Goal: Task Accomplishment & Management: Complete application form

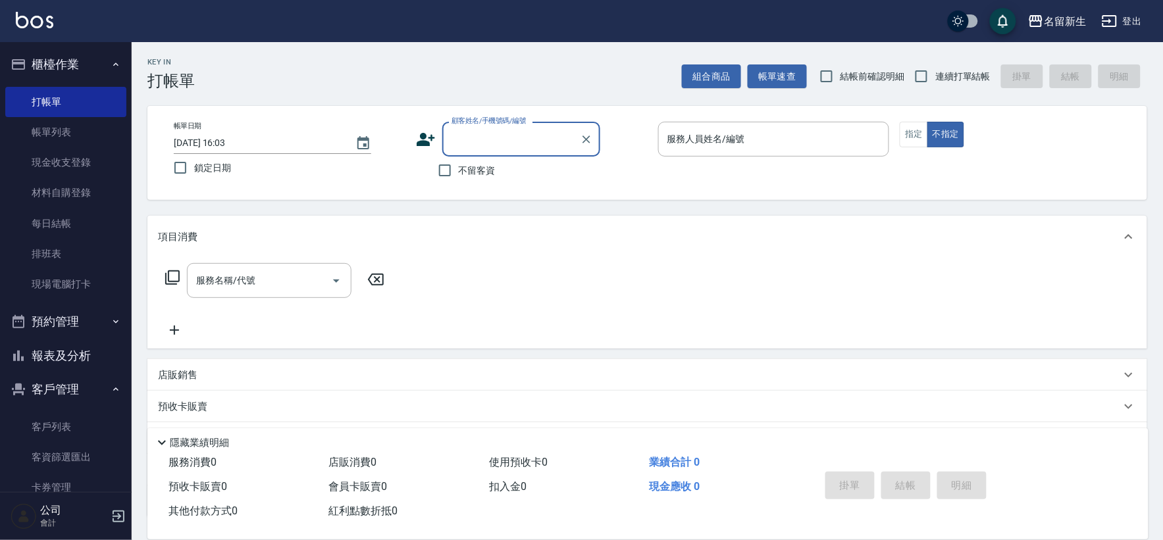
click at [973, 81] on span "連續打單結帳" at bounding box center [962, 77] width 55 height 14
click at [935, 81] on input "連續打單結帳" at bounding box center [922, 77] width 28 height 28
checkbox input "true"
click at [423, 140] on icon at bounding box center [426, 140] width 20 height 20
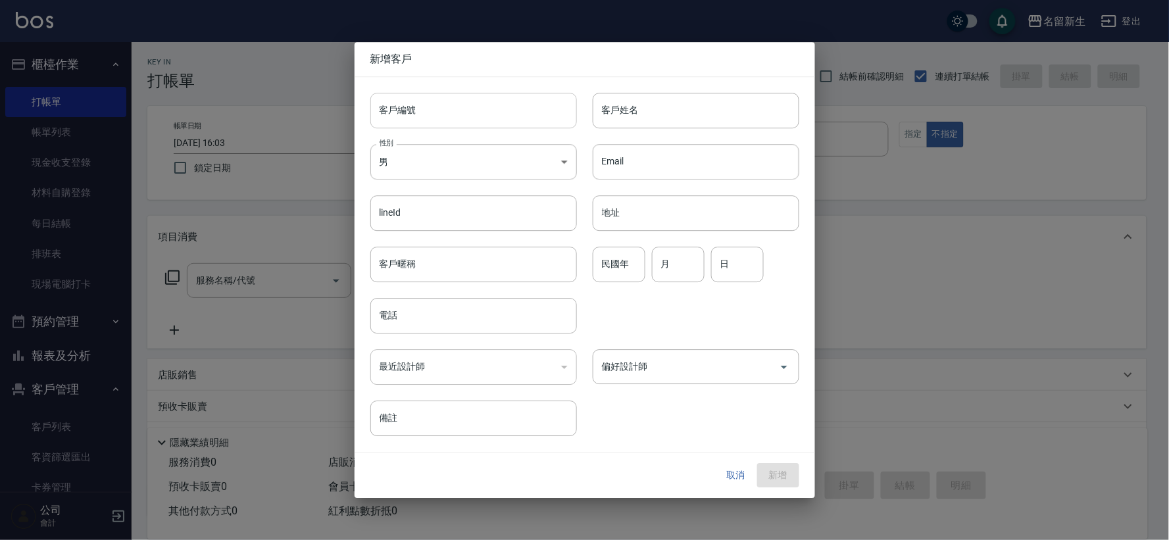
drag, startPoint x: 423, startPoint y: 140, endPoint x: 446, endPoint y: 107, distance: 40.5
click at [446, 107] on input "客戶編號" at bounding box center [474, 111] width 207 height 36
type input "3384"
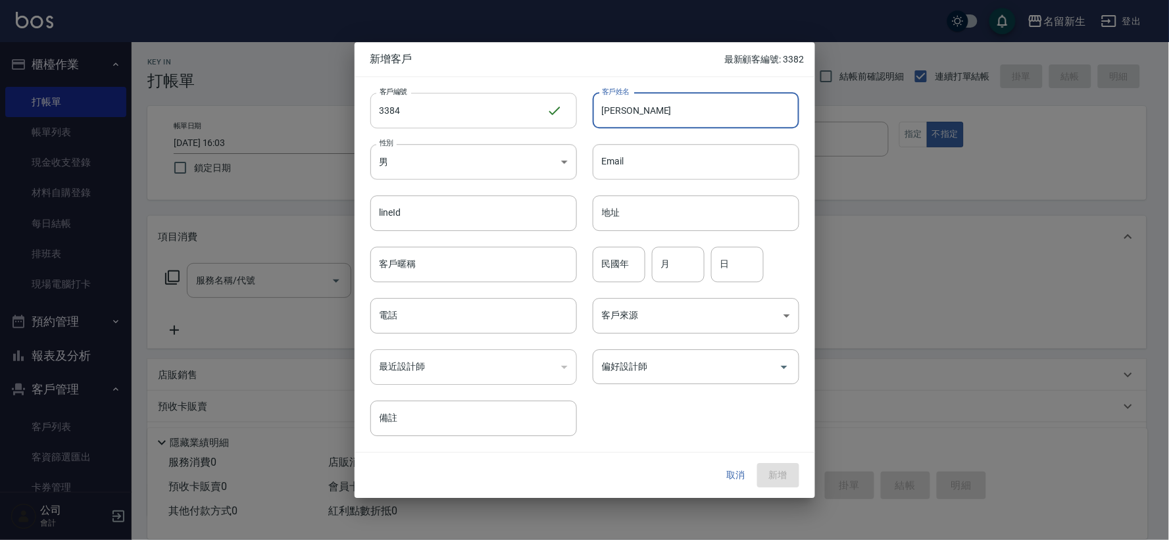
type input "[PERSON_NAME]"
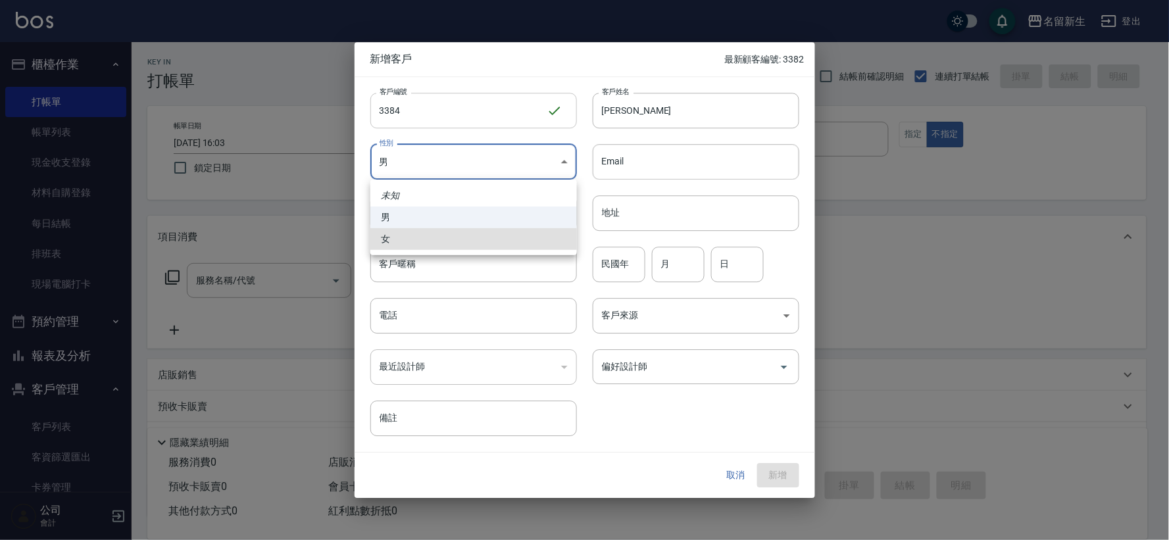
type input "[DEMOGRAPHIC_DATA]"
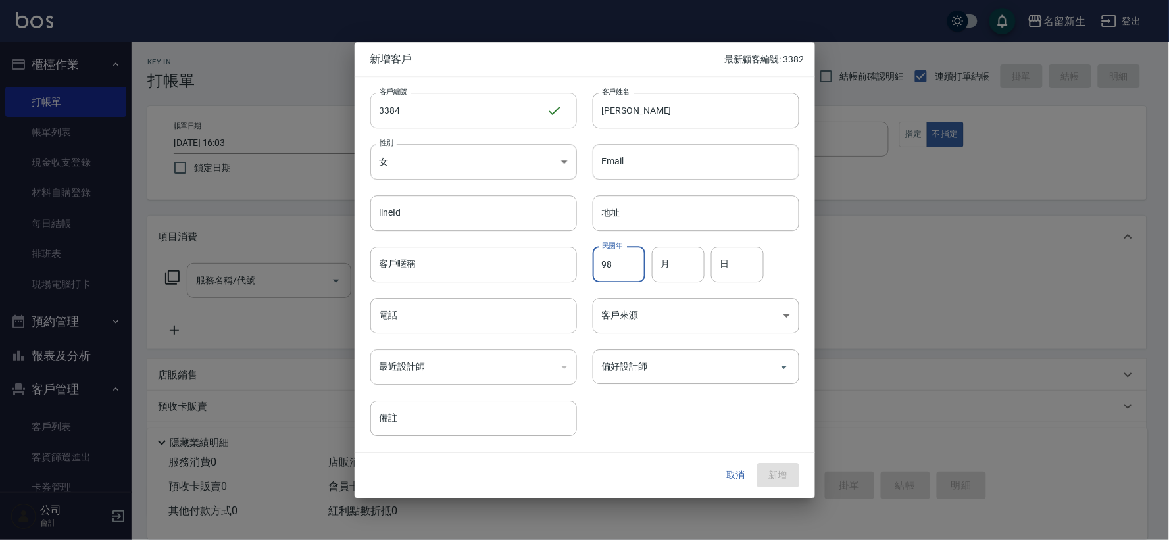
type input "98"
type input "05"
type input "22"
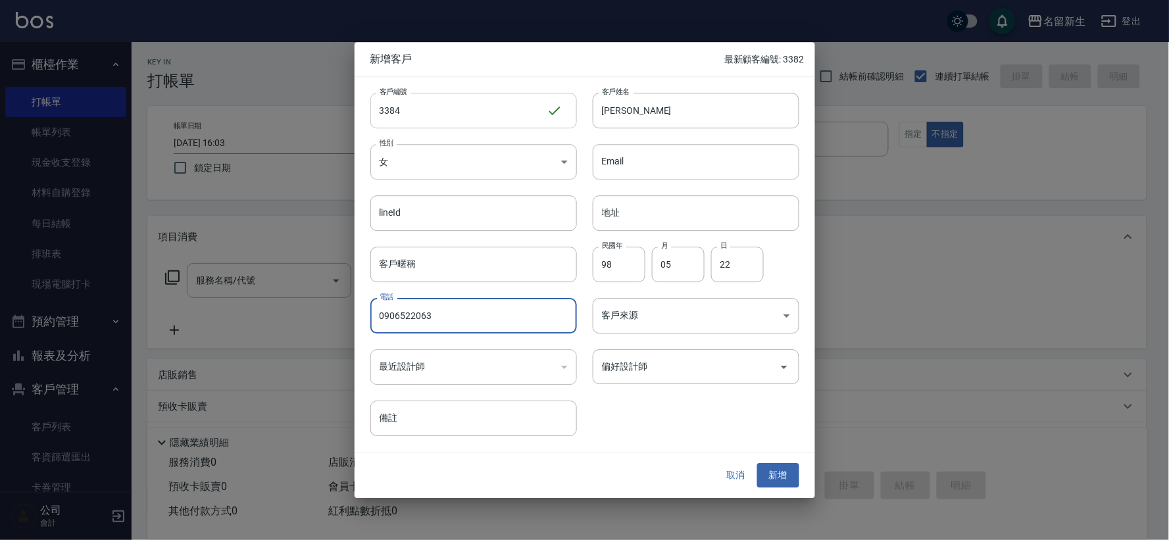
type input "0906522063"
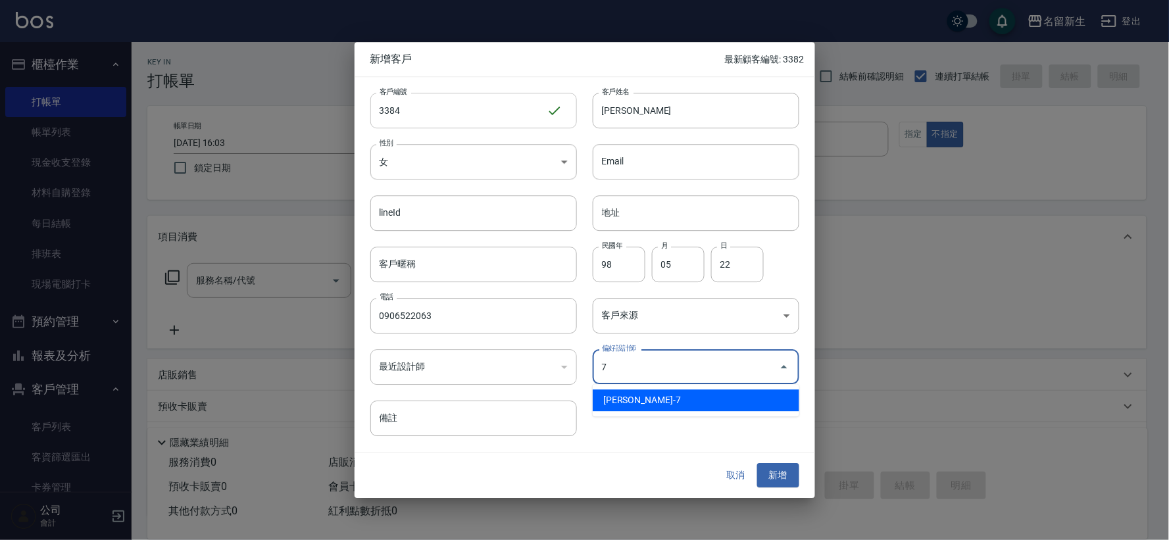
type input "陳晴心"
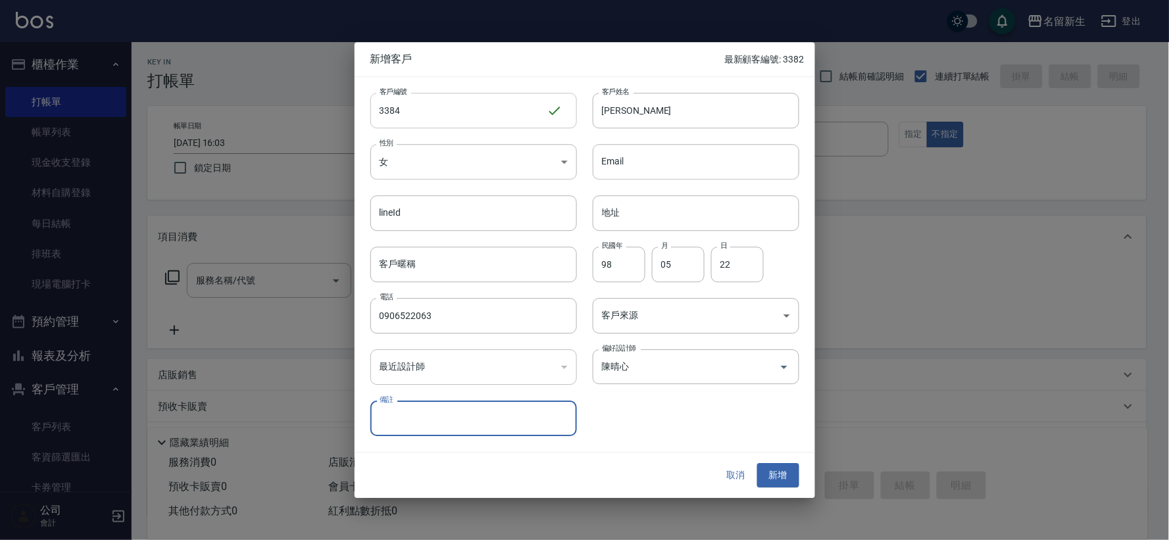
click at [757, 464] on button "新增" at bounding box center [778, 476] width 42 height 24
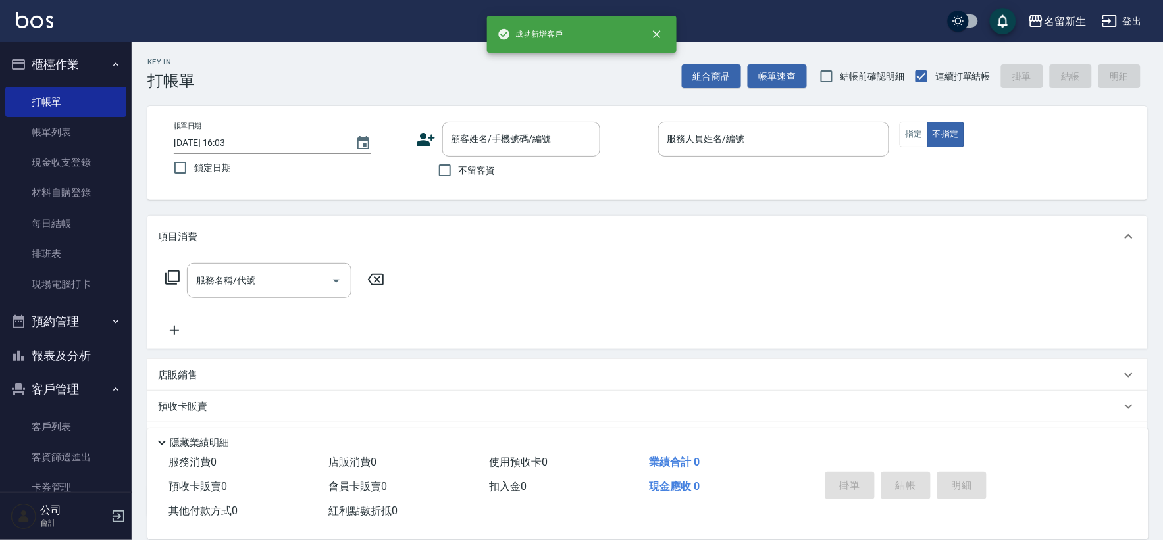
drag, startPoint x: 434, startPoint y: 145, endPoint x: 435, endPoint y: 138, distance: 6.6
click at [435, 138] on icon at bounding box center [426, 140] width 20 height 20
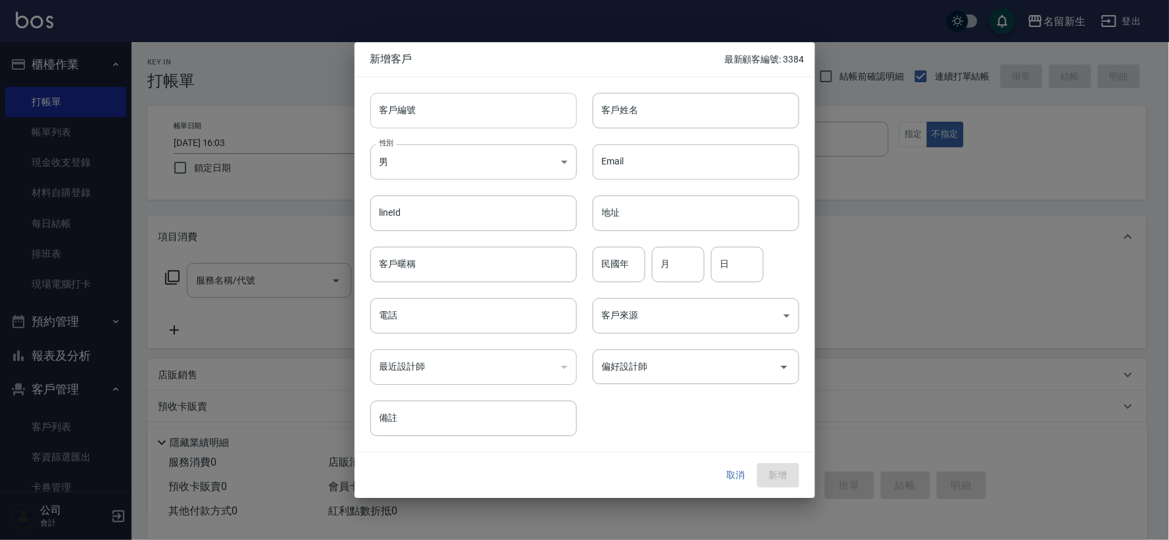
click at [456, 110] on input "客戶編號" at bounding box center [474, 111] width 207 height 36
type input "3390"
type input "朱沛姍"
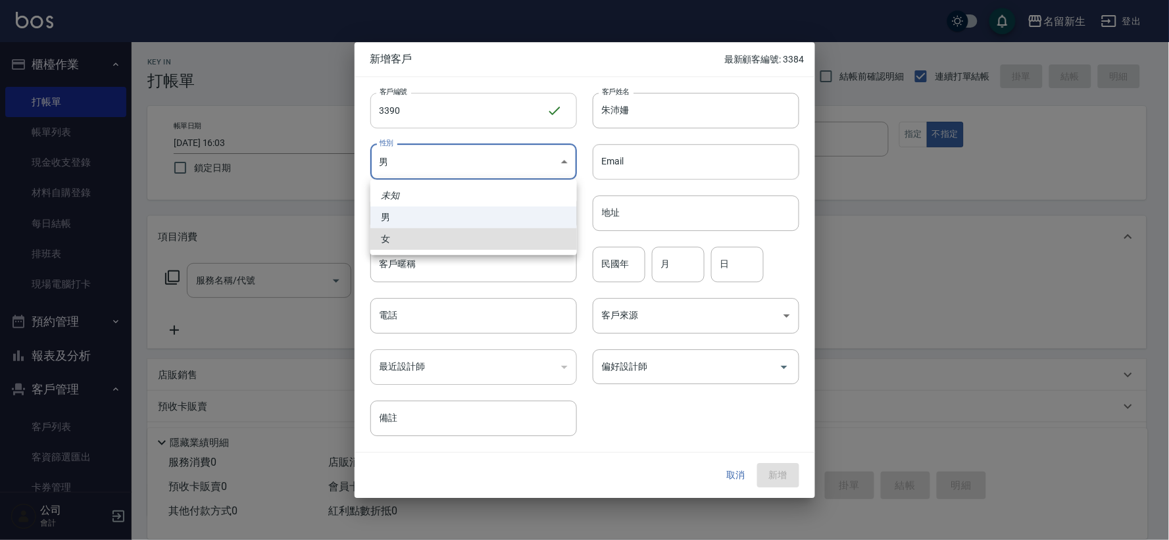
type input "[DEMOGRAPHIC_DATA]"
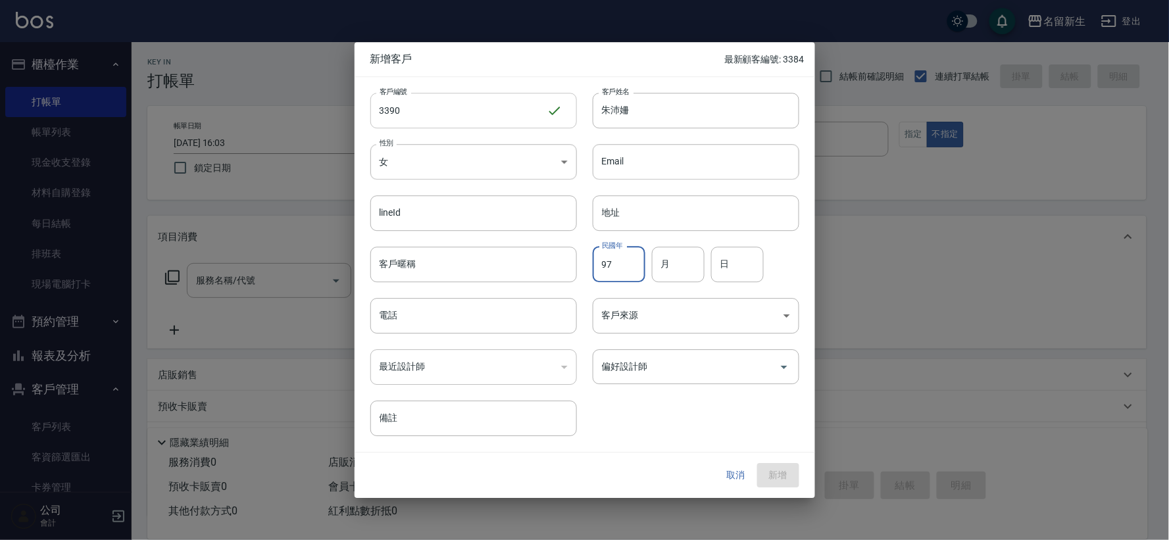
type input "97"
type input "11"
type input "28"
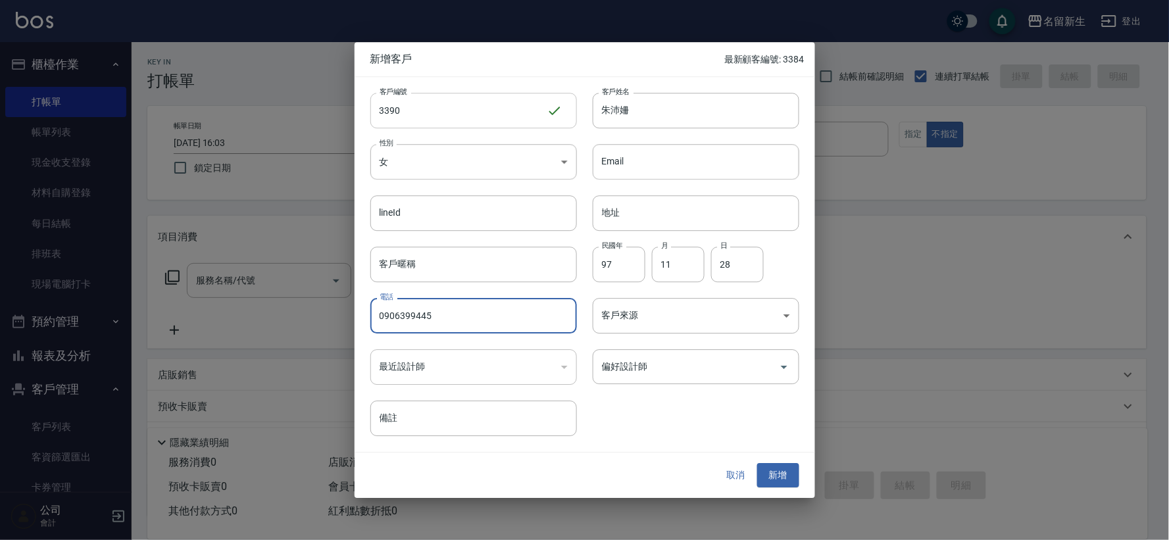
type input "0906399445"
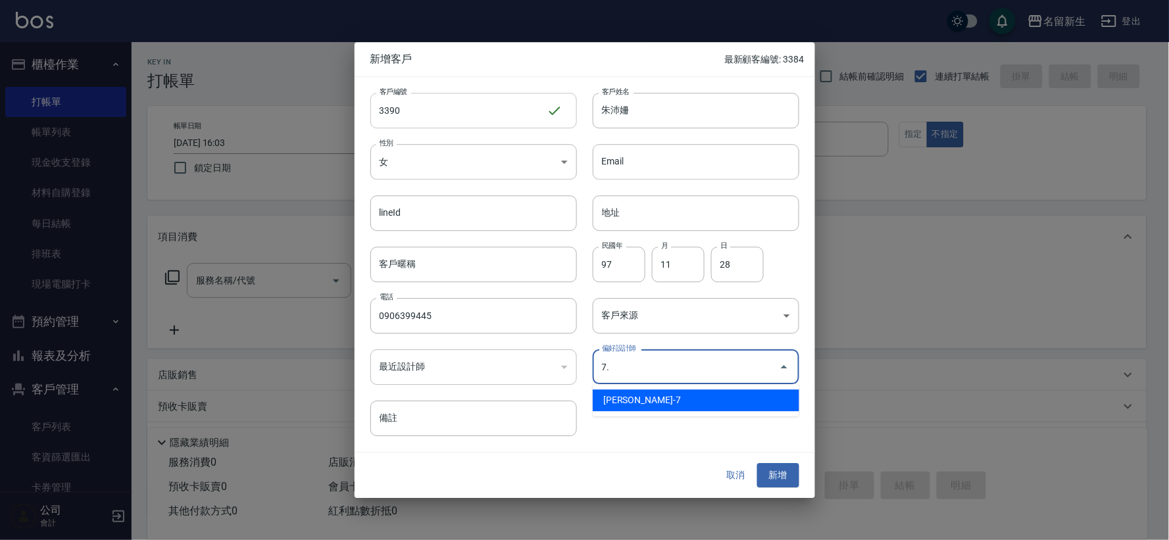
type input "7."
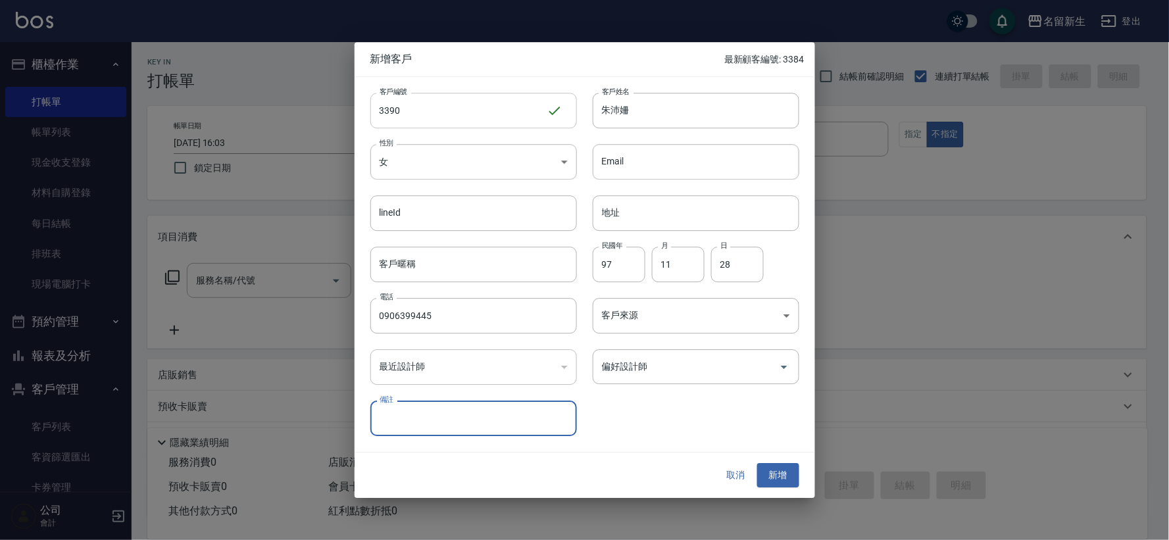
click at [757, 464] on button "新增" at bounding box center [778, 476] width 42 height 24
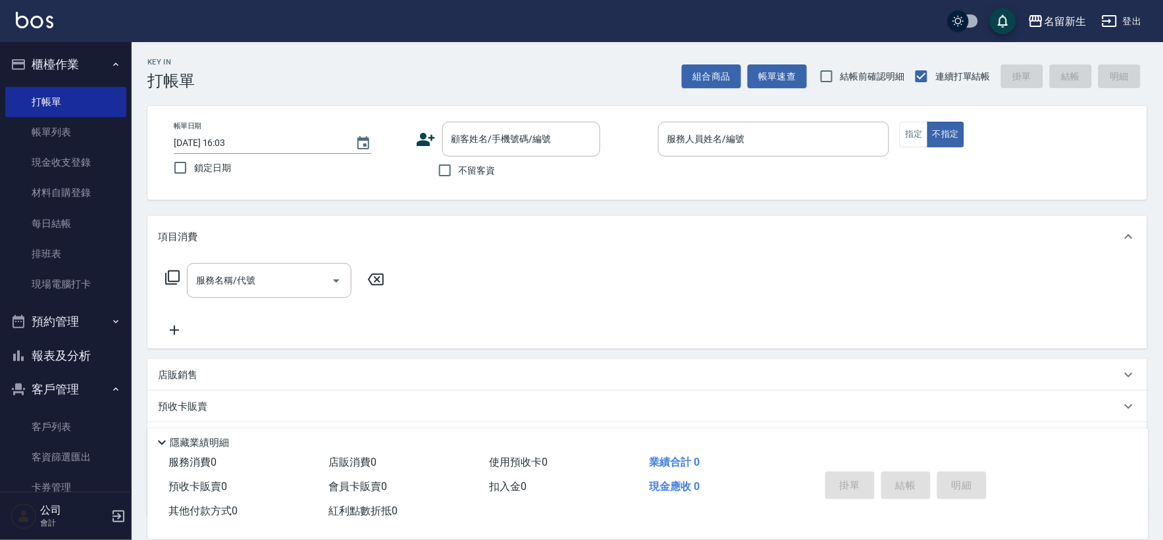
click at [411, 128] on div "帳單日期 [DATE] 16:03 鎖定日期 顧客姓名/手機號碼/編號 顧客姓名/手機號碼/編號 不留客資 服務人員姓名/編號 服務人員姓名/編號 指定 不指定" at bounding box center [647, 153] width 968 height 63
click at [431, 147] on icon at bounding box center [426, 140] width 20 height 20
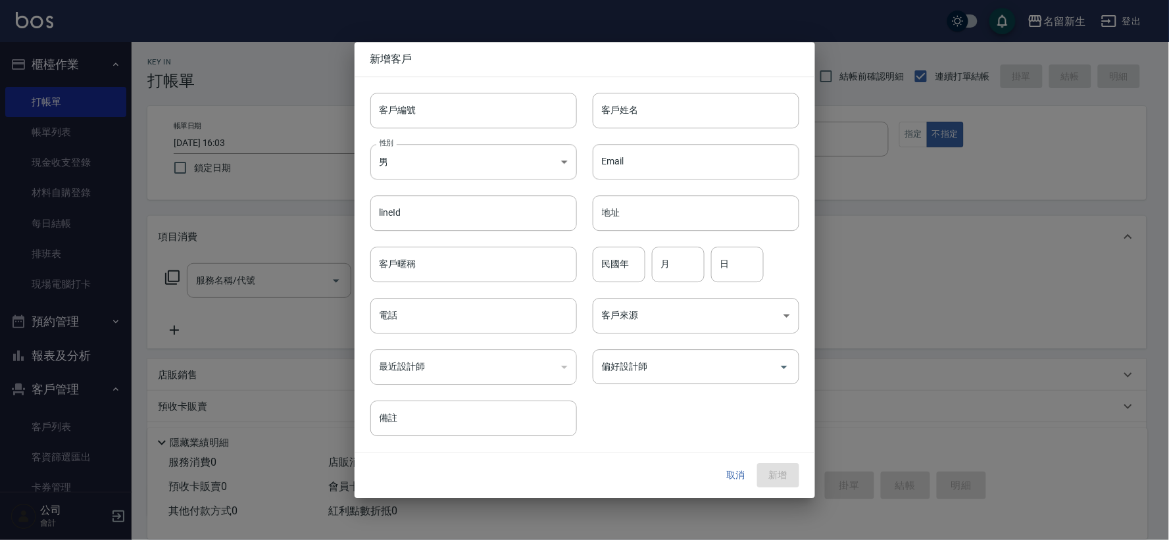
click at [436, 133] on div "性別 男 [DEMOGRAPHIC_DATA] 性別" at bounding box center [466, 153] width 222 height 51
click at [442, 120] on input "客戶編號" at bounding box center [474, 111] width 207 height 36
type input "3102"
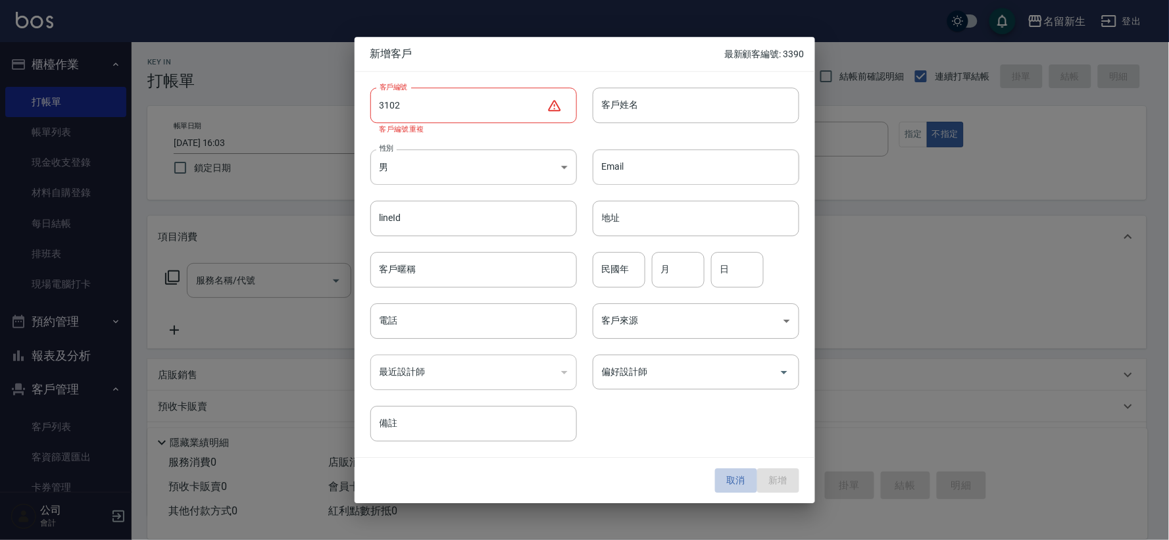
click at [738, 487] on button "取消" at bounding box center [736, 481] width 42 height 24
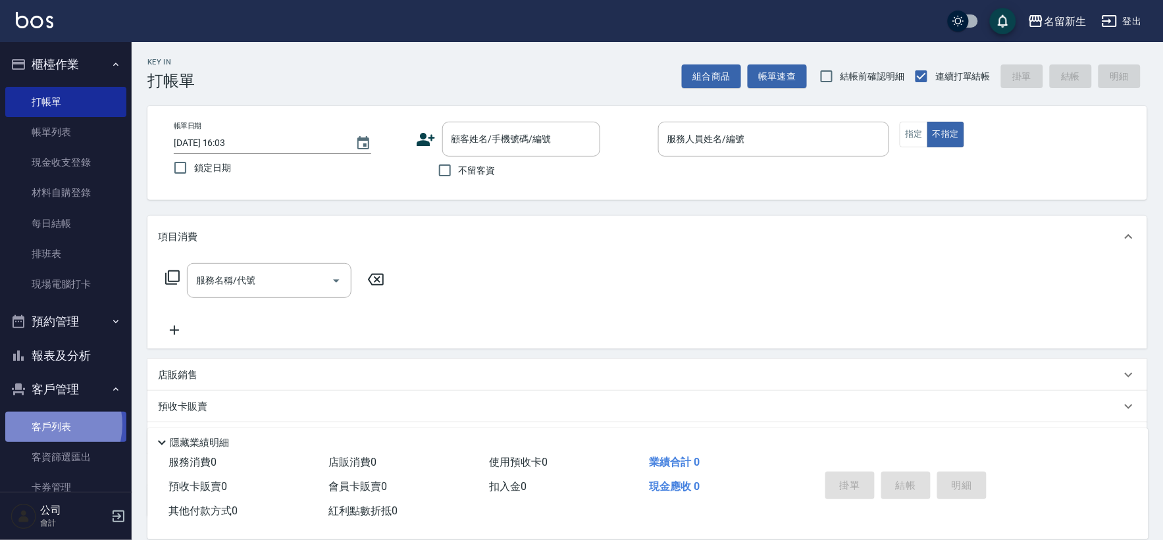
click at [50, 425] on link "客戶列表" at bounding box center [65, 427] width 121 height 30
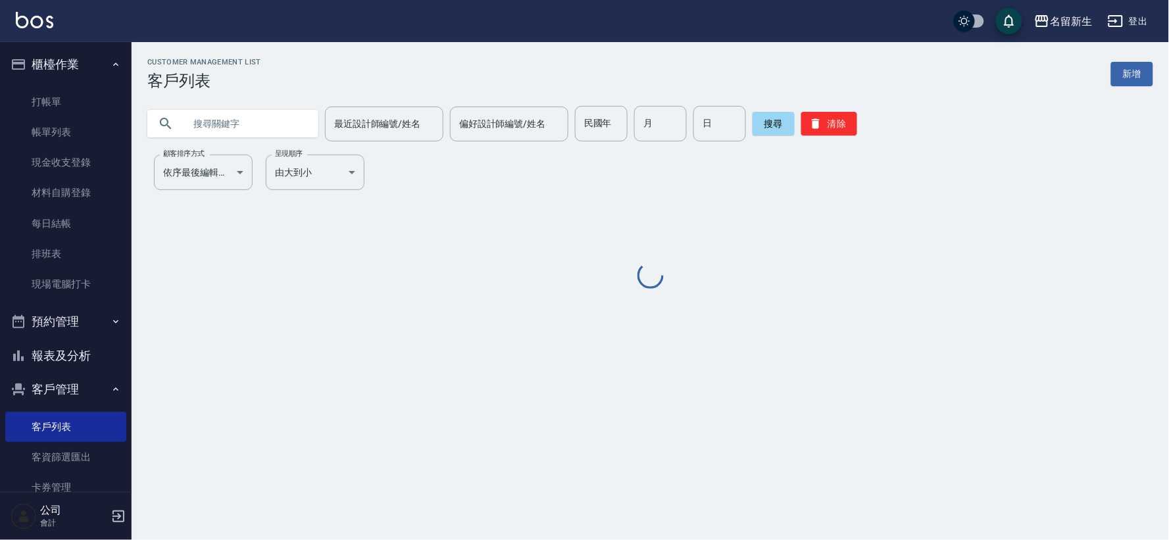
click at [266, 124] on input "text" at bounding box center [246, 124] width 124 height 36
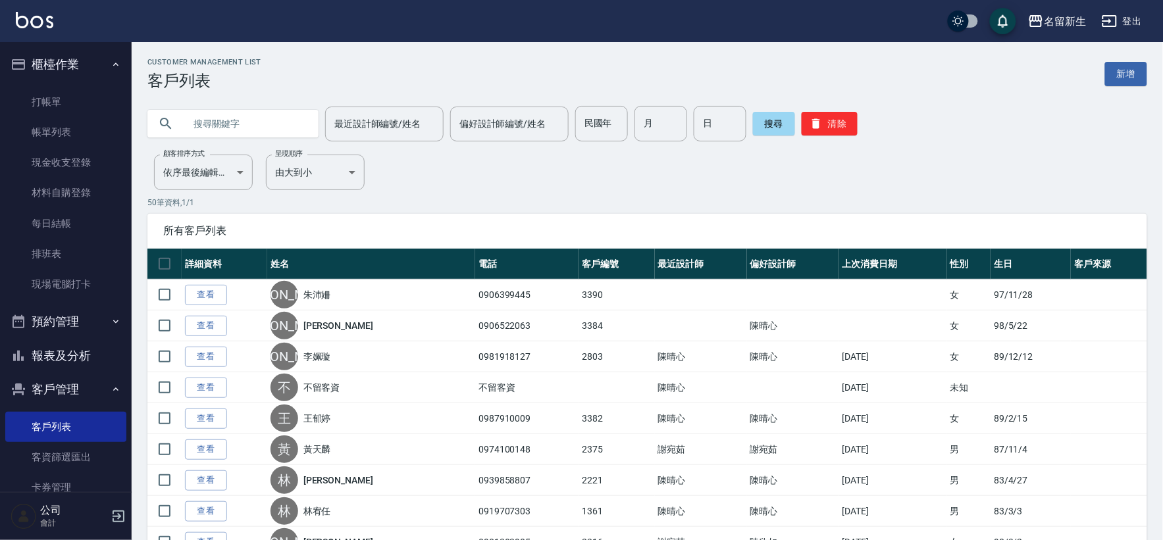
click at [266, 124] on input "text" at bounding box center [246, 124] width 124 height 36
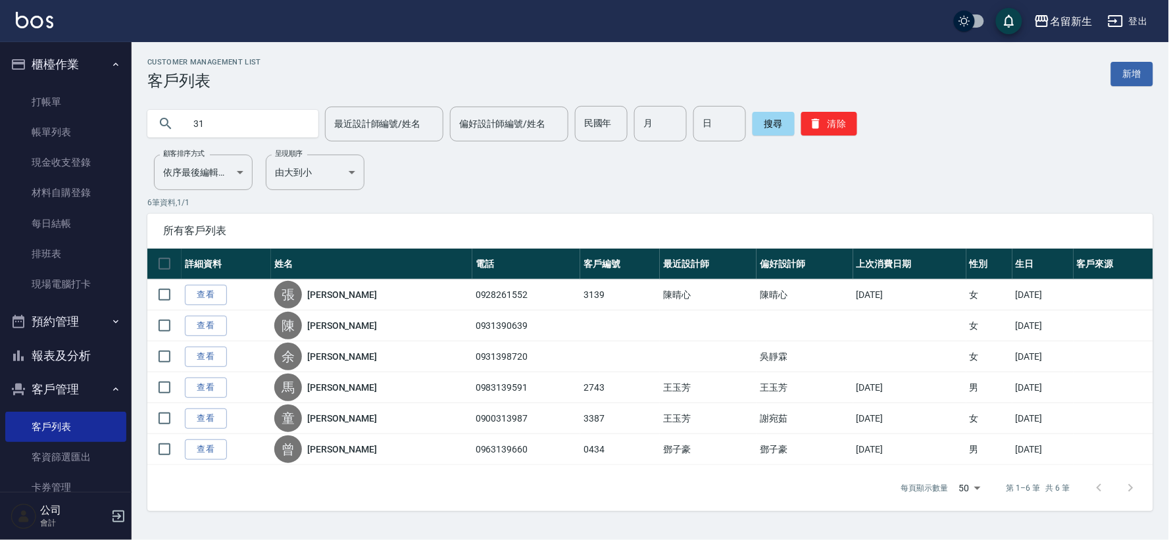
type input "3"
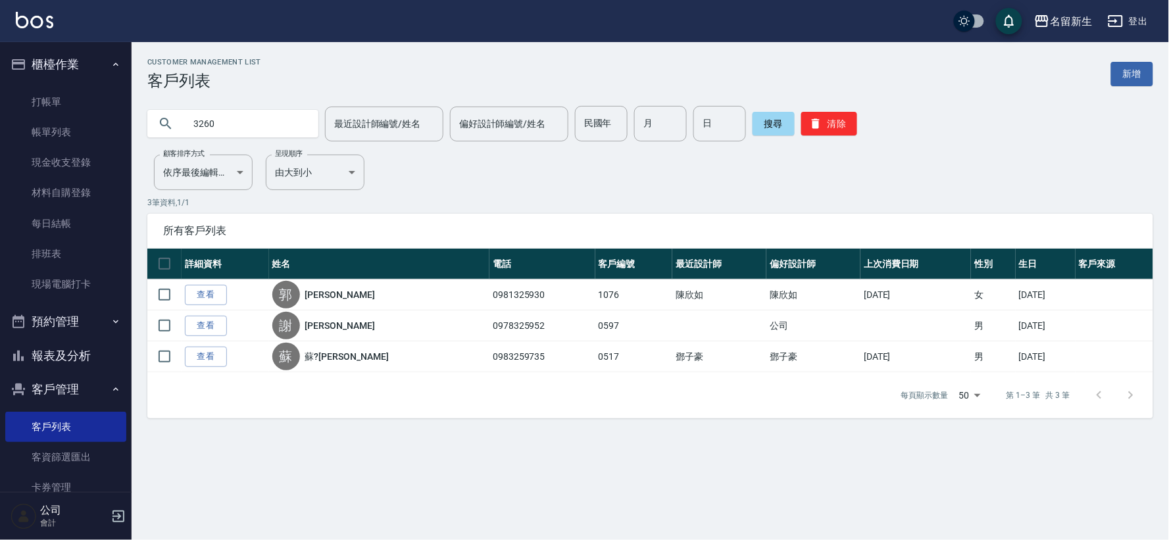
type input "3260"
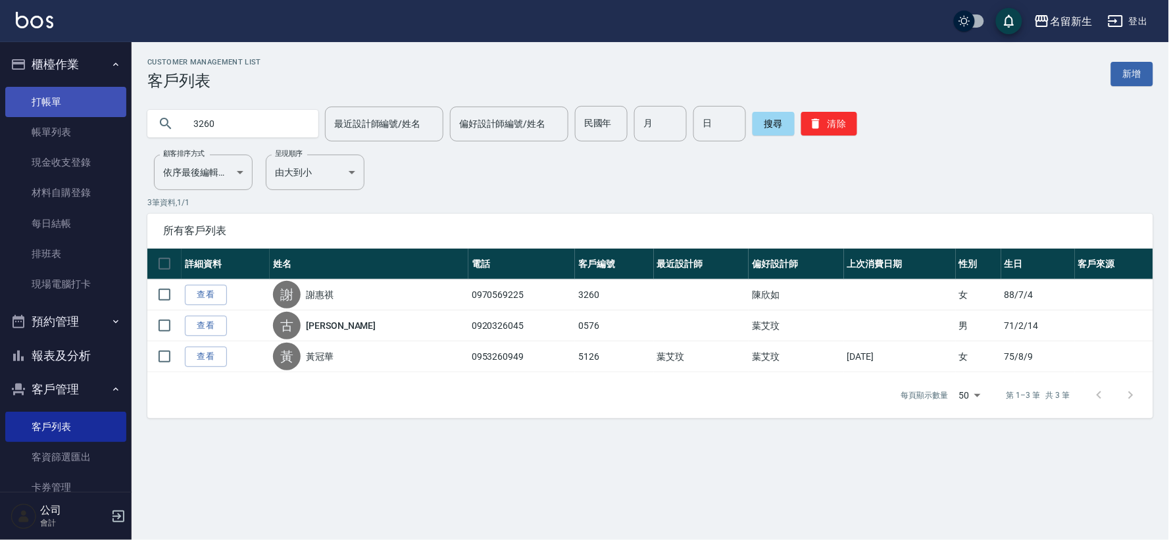
click at [88, 113] on link "打帳單" at bounding box center [65, 102] width 121 height 30
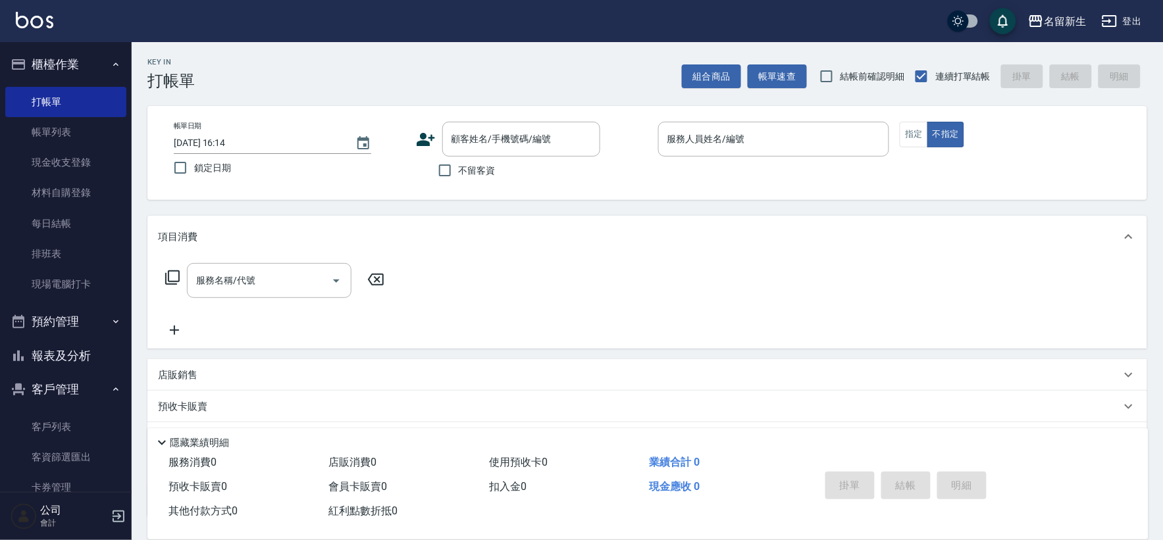
click at [424, 130] on icon at bounding box center [426, 140] width 20 height 20
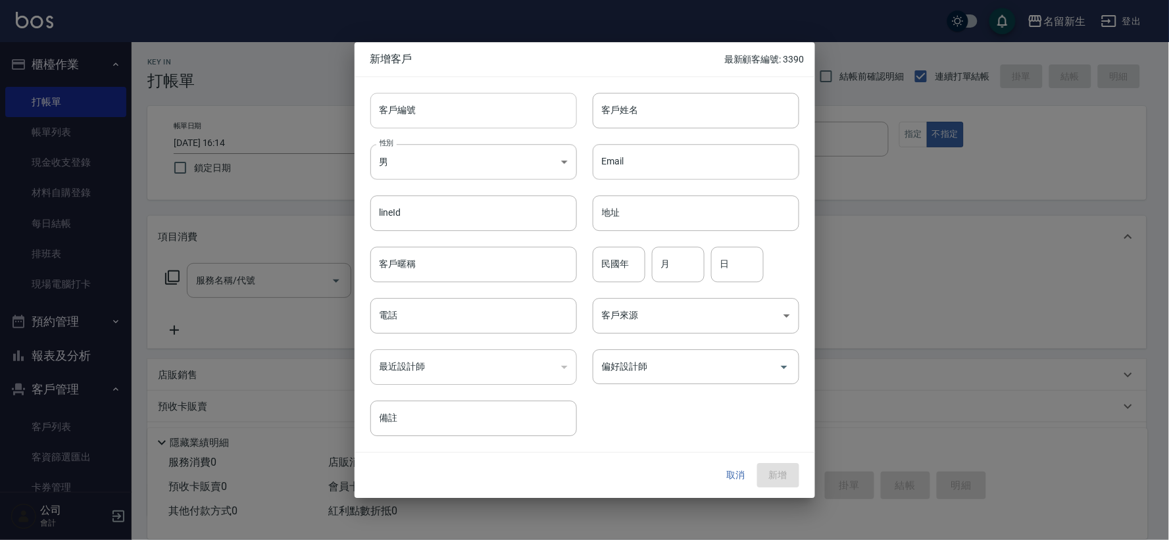
click at [441, 103] on input "客戶編號" at bounding box center [474, 111] width 207 height 36
type input "3104"
type input "[PERSON_NAME]"
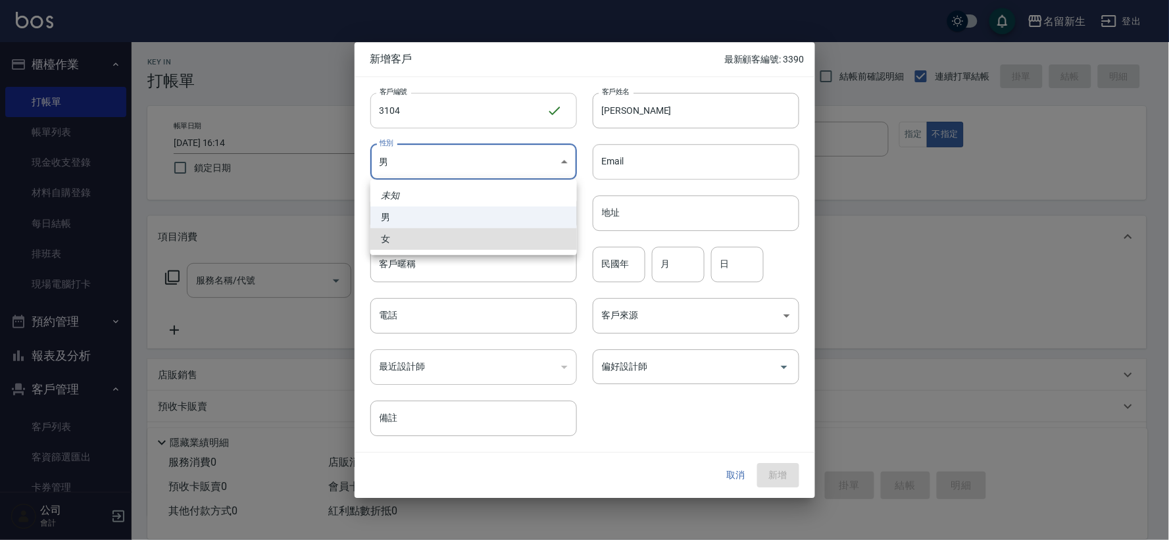
type input "[DEMOGRAPHIC_DATA]"
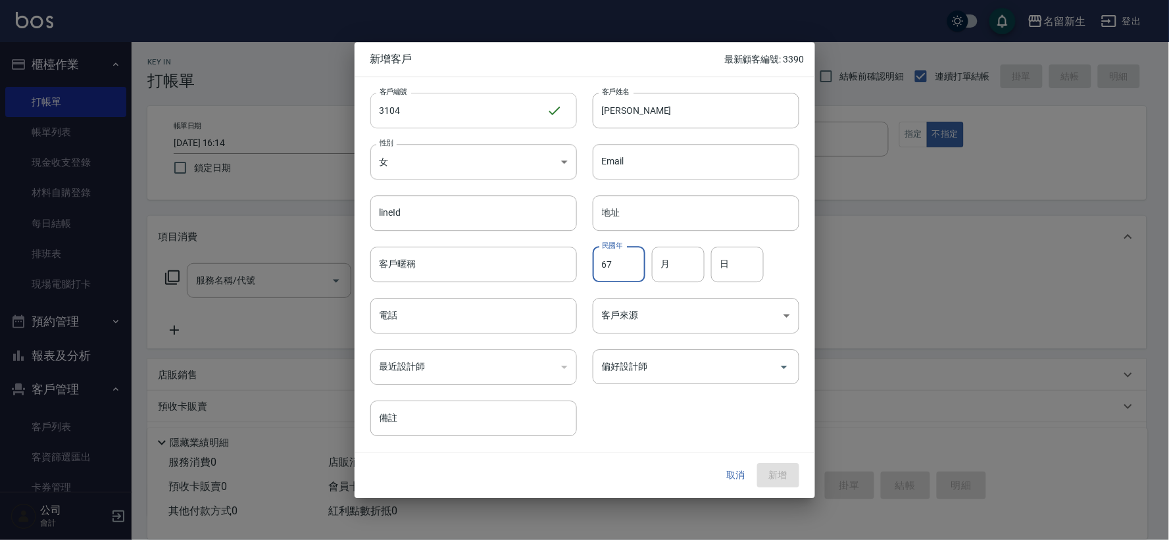
type input "67"
type input "03"
type input "01"
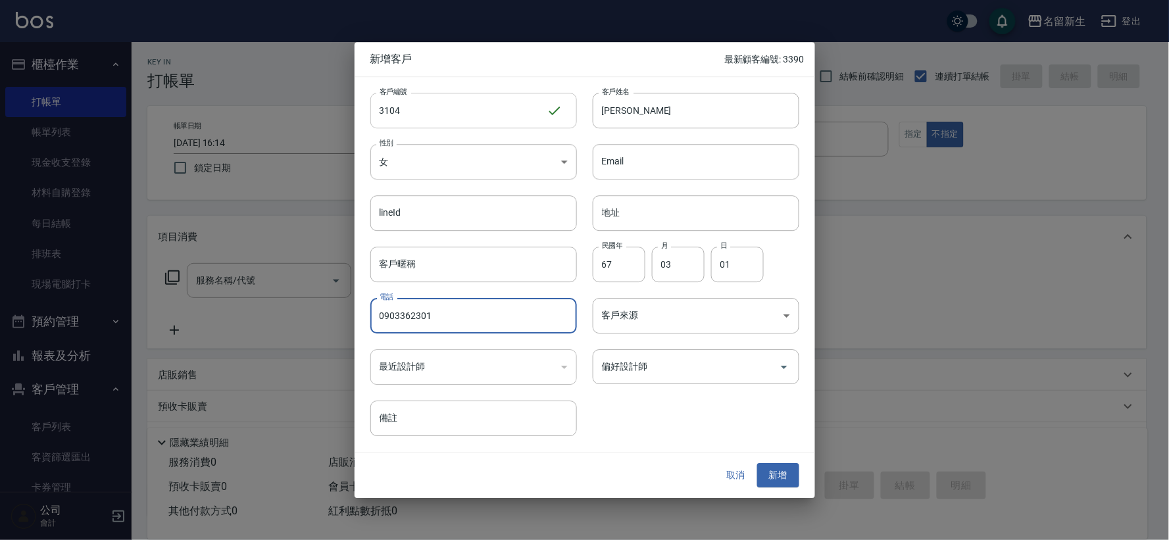
type input "0903362301"
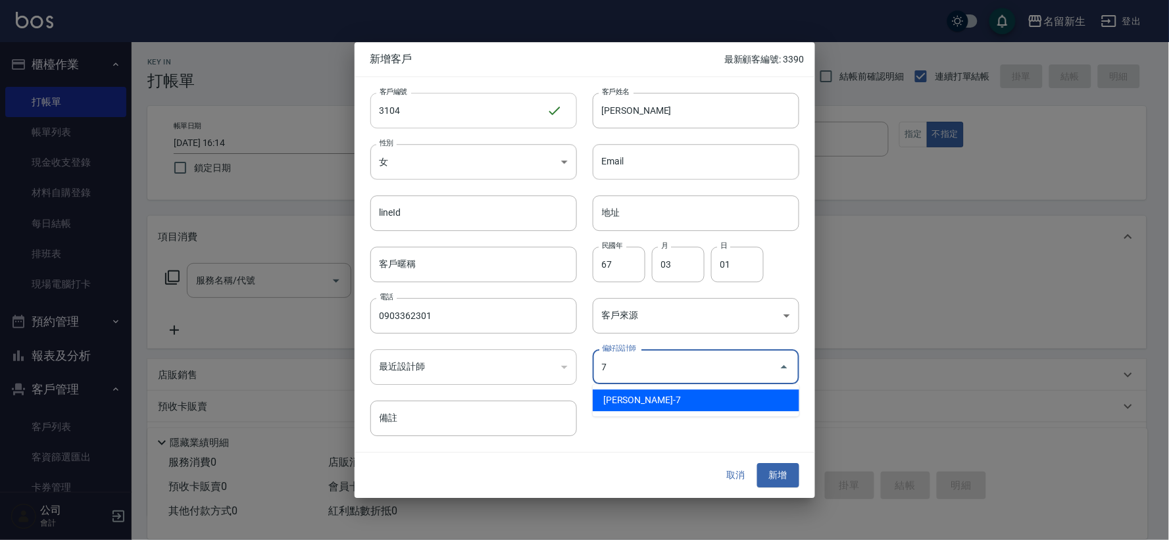
type input "陳晴心"
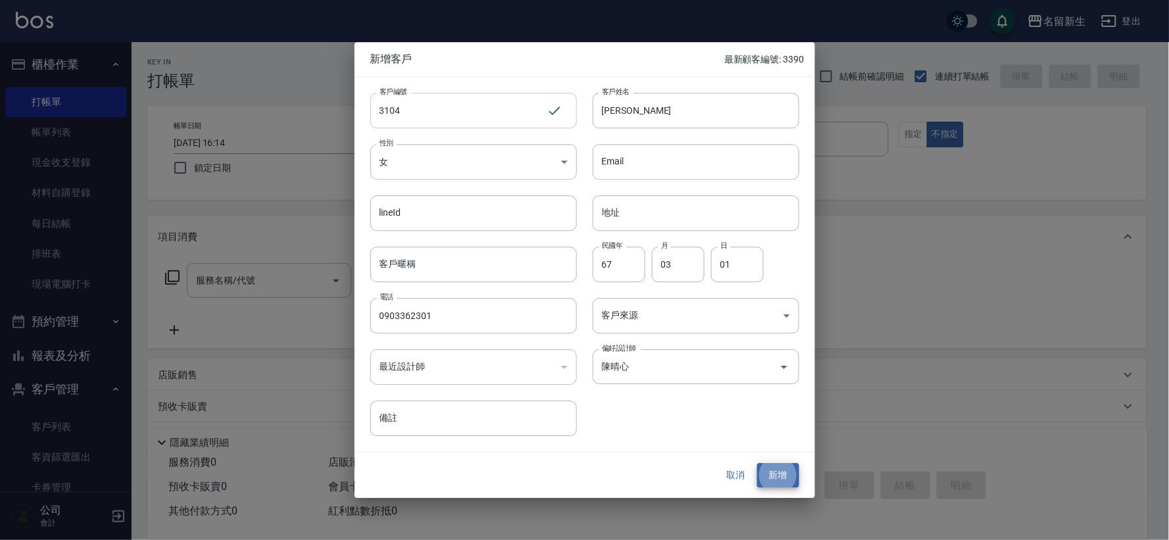
click at [757, 464] on button "新增" at bounding box center [778, 476] width 42 height 24
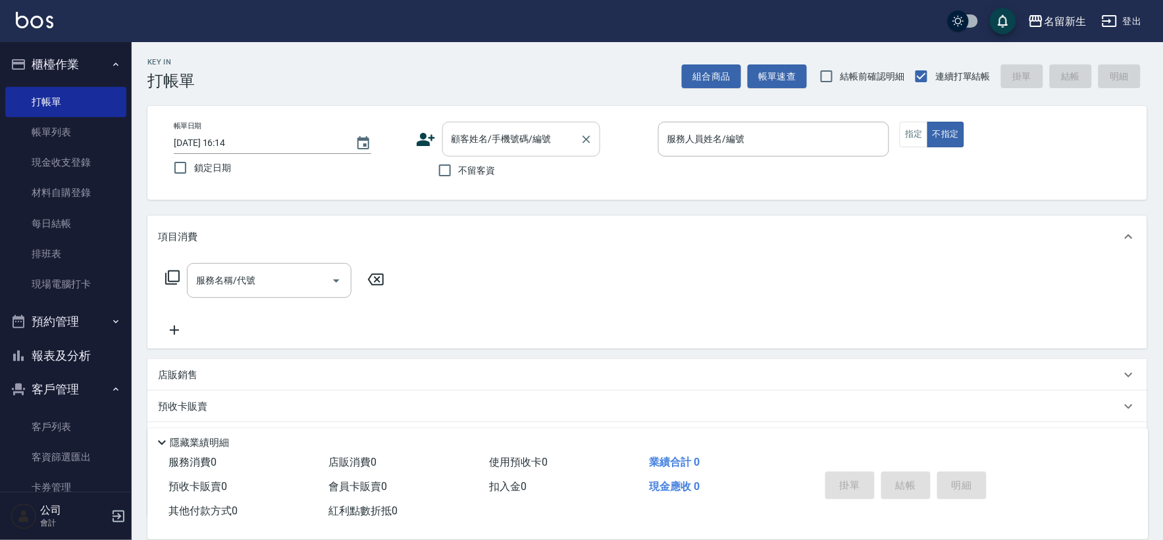
click at [517, 154] on div "顧客姓名/手機號碼/編號" at bounding box center [521, 139] width 158 height 35
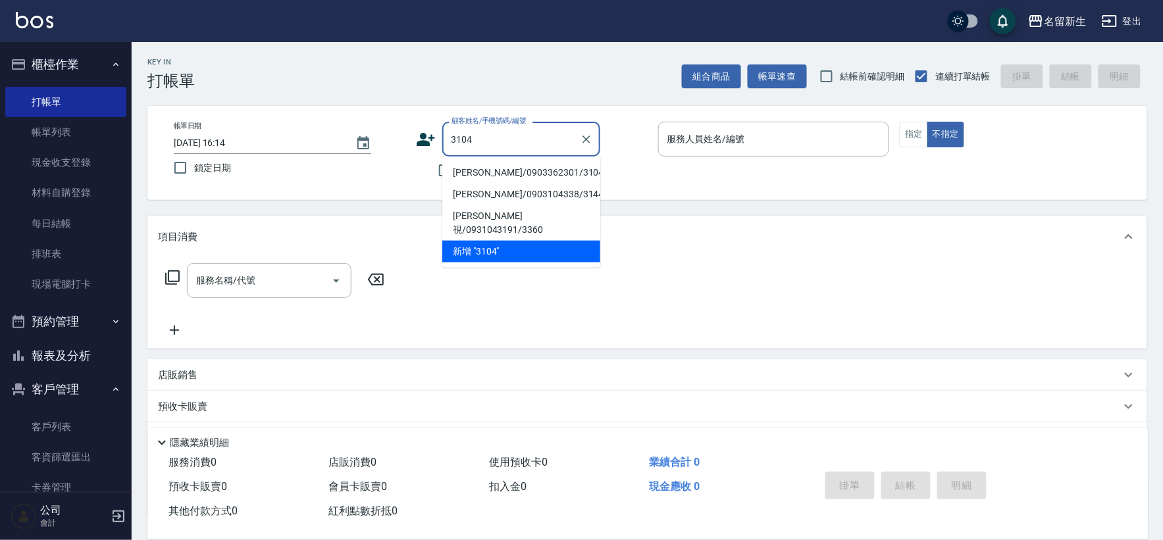
type input "[PERSON_NAME]/0903362301/3104"
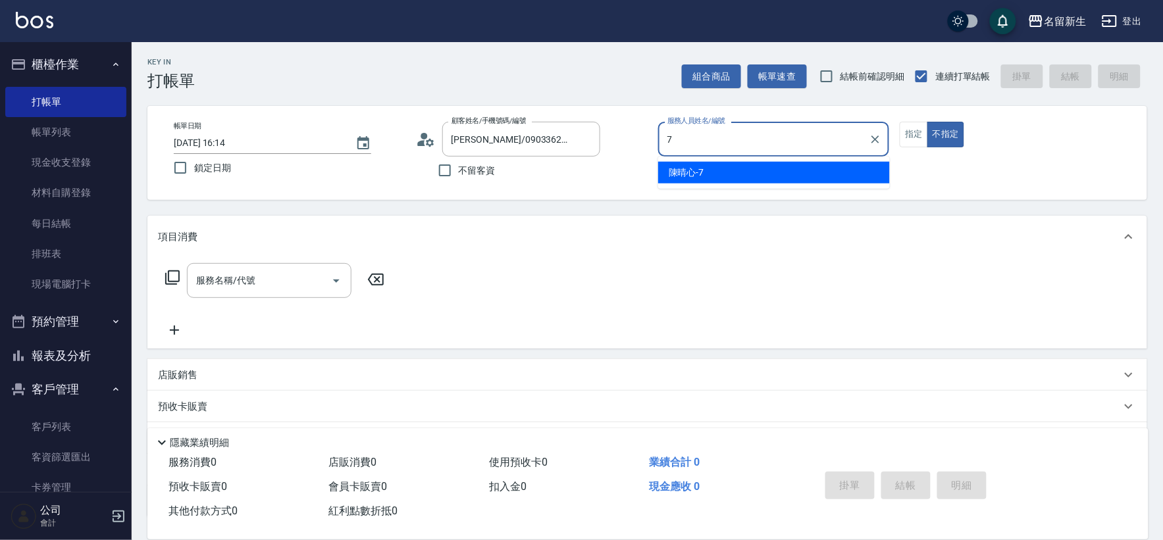
type input "[PERSON_NAME]-7"
type button "false"
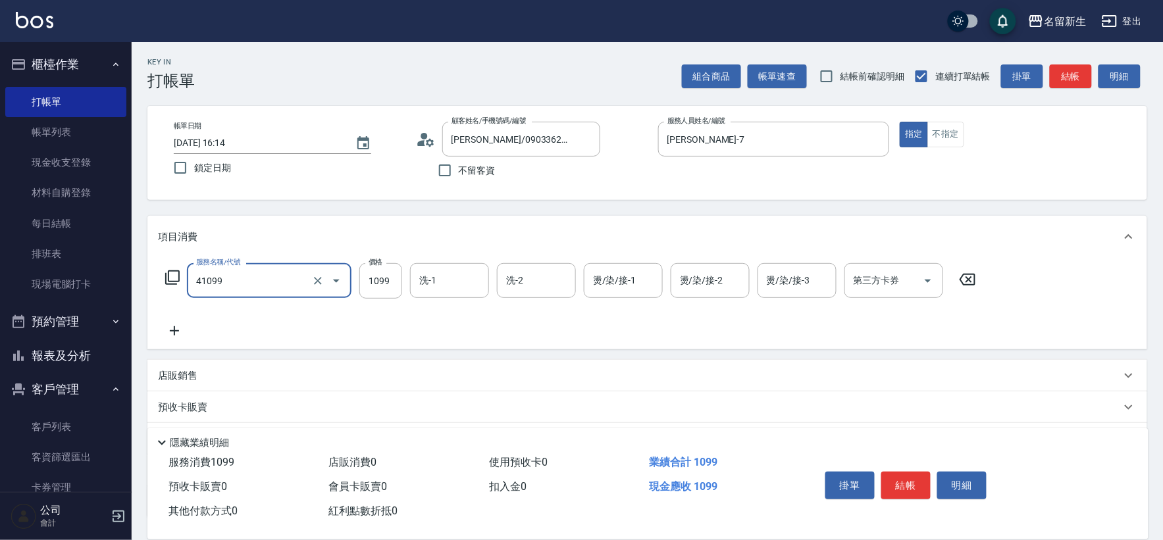
type input "公司活動/早鳥(41099)"
type input "1299"
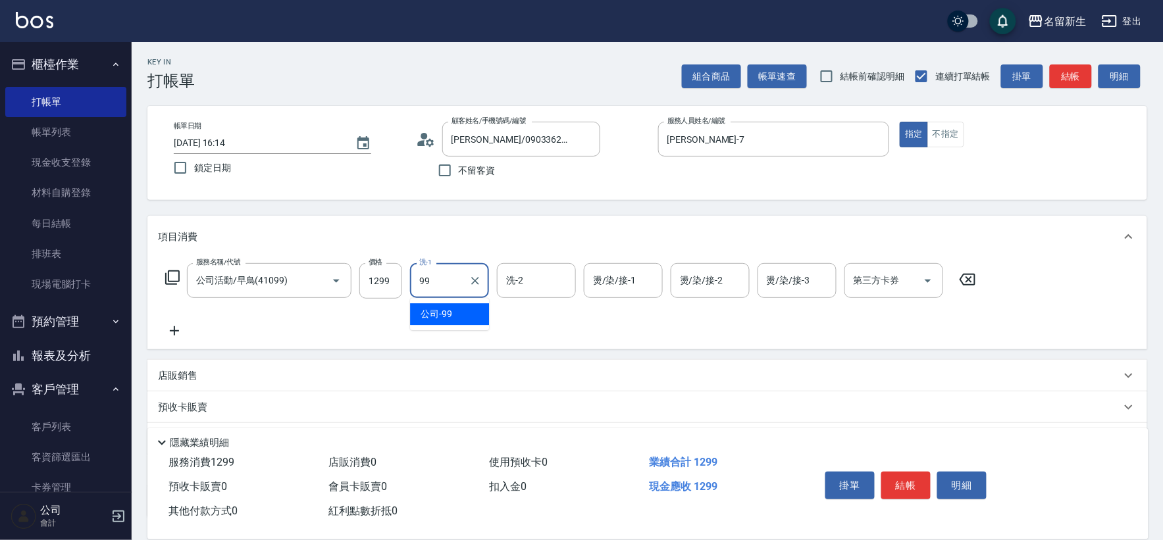
type input "公司-99"
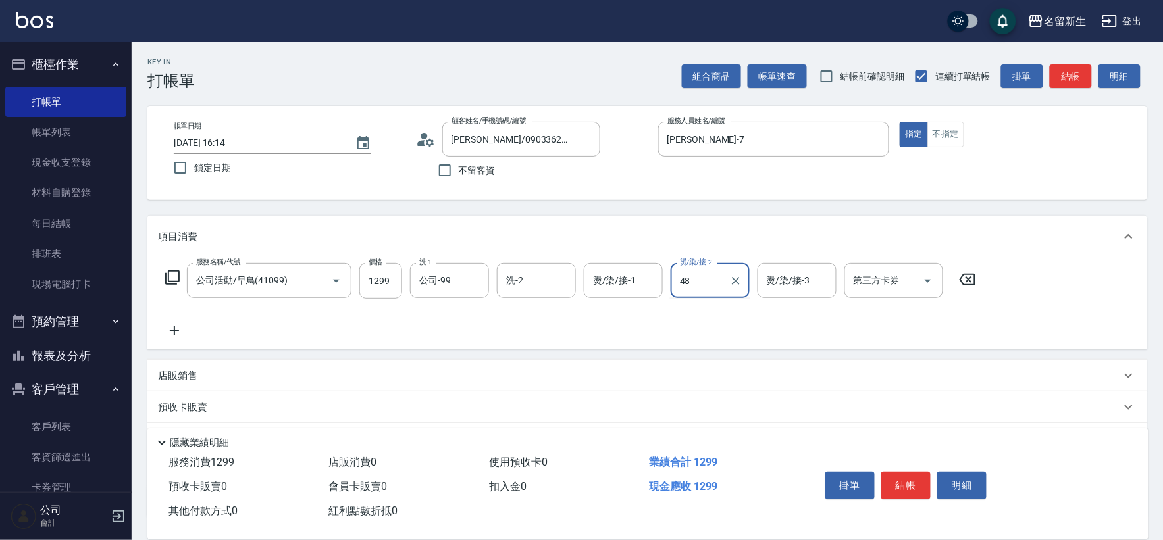
type input "4"
type input "[PERSON_NAME]-5"
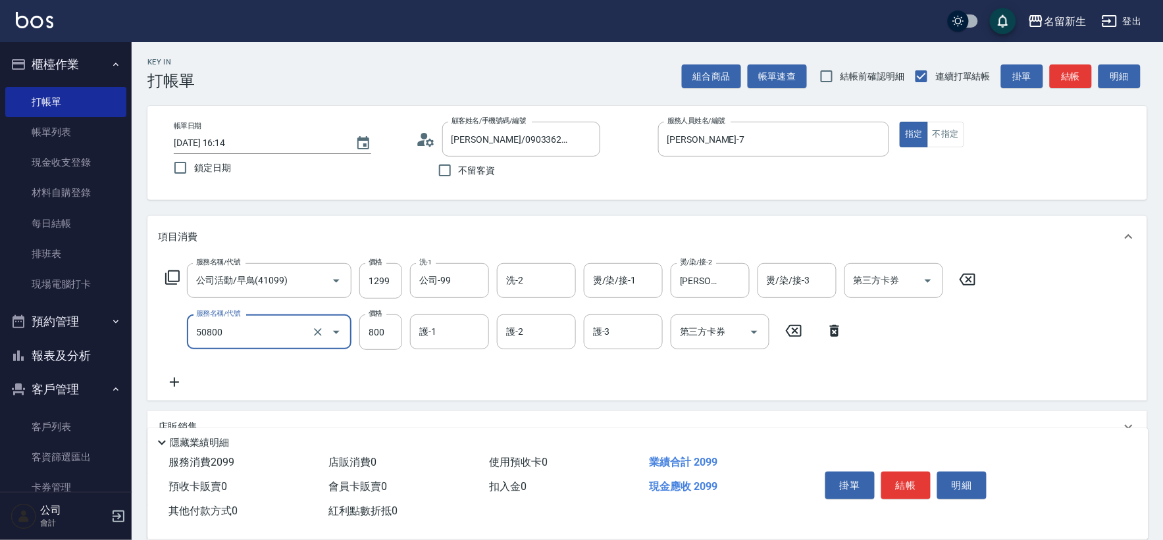
type input "原價401~800護髮(50800)"
type input "680"
type input "48"
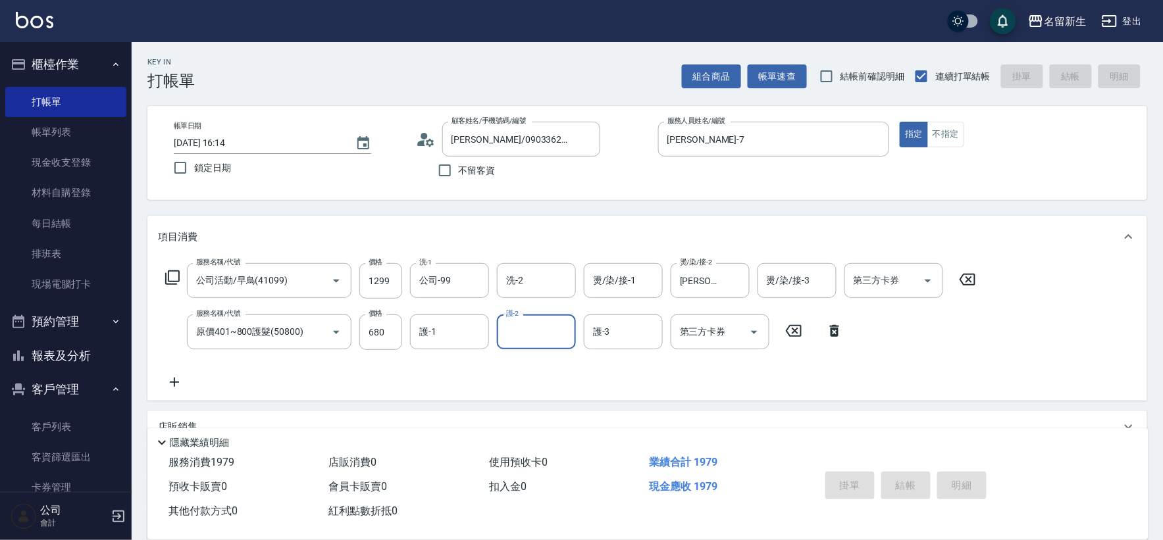
type input "[DATE] 16:19"
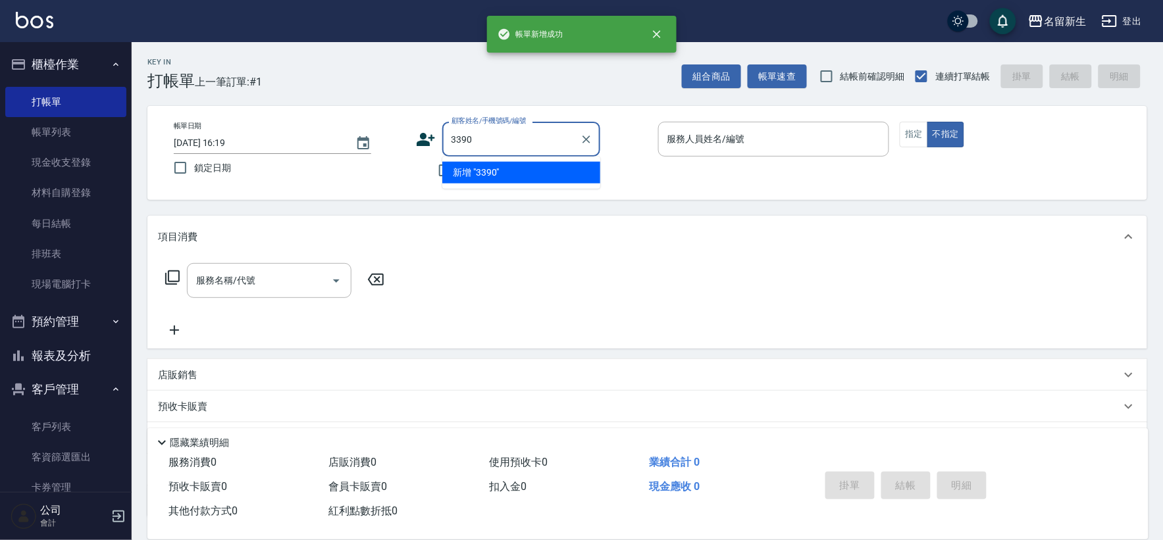
type input "3390"
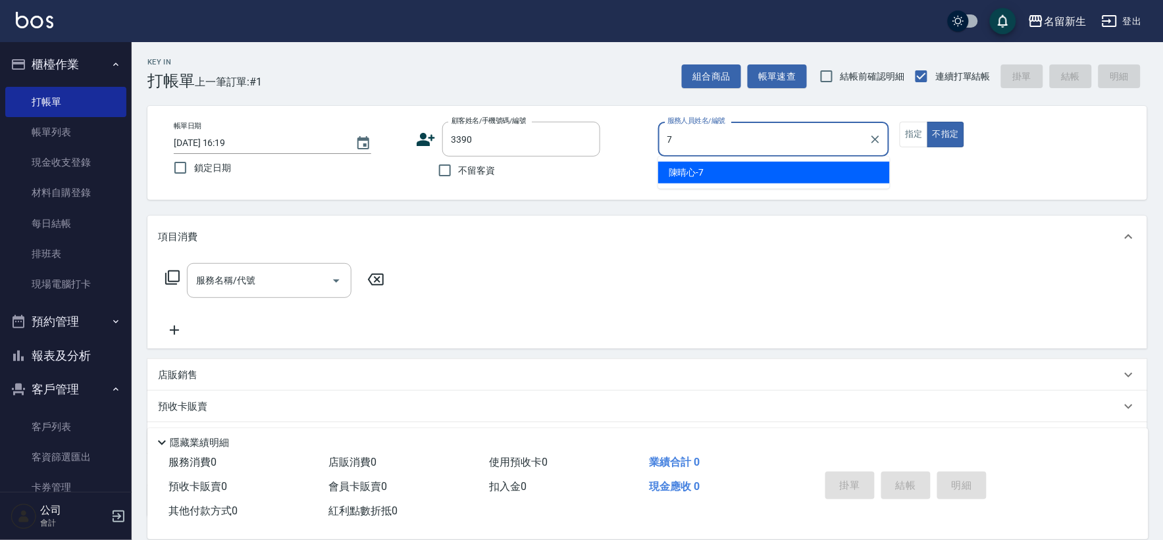
type input "[PERSON_NAME]-7"
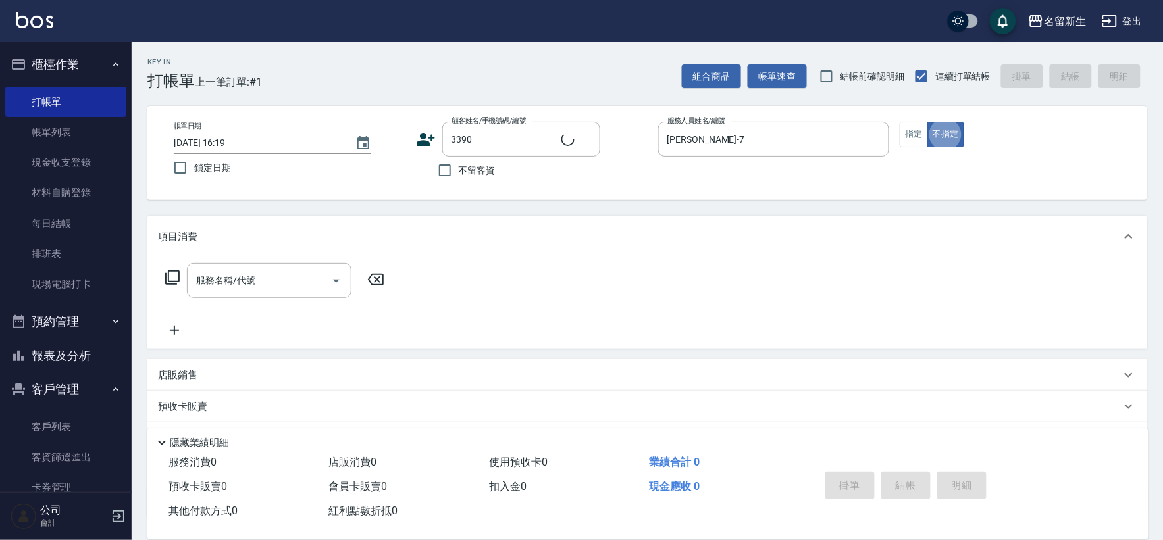
type input "[PERSON_NAME]/0906399445/3390"
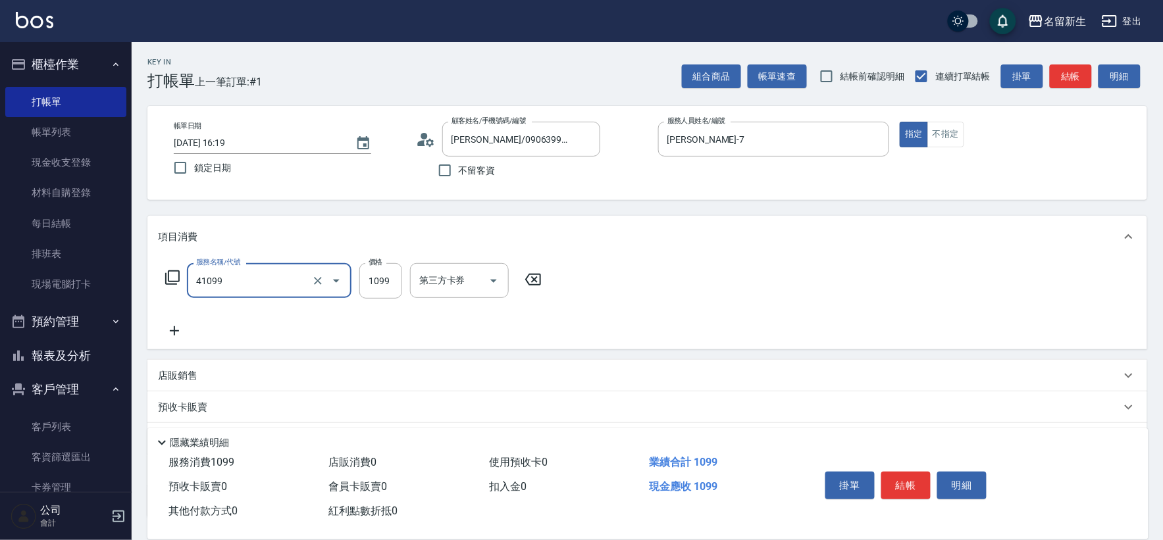
type input "公司活動/早鳥(41099)"
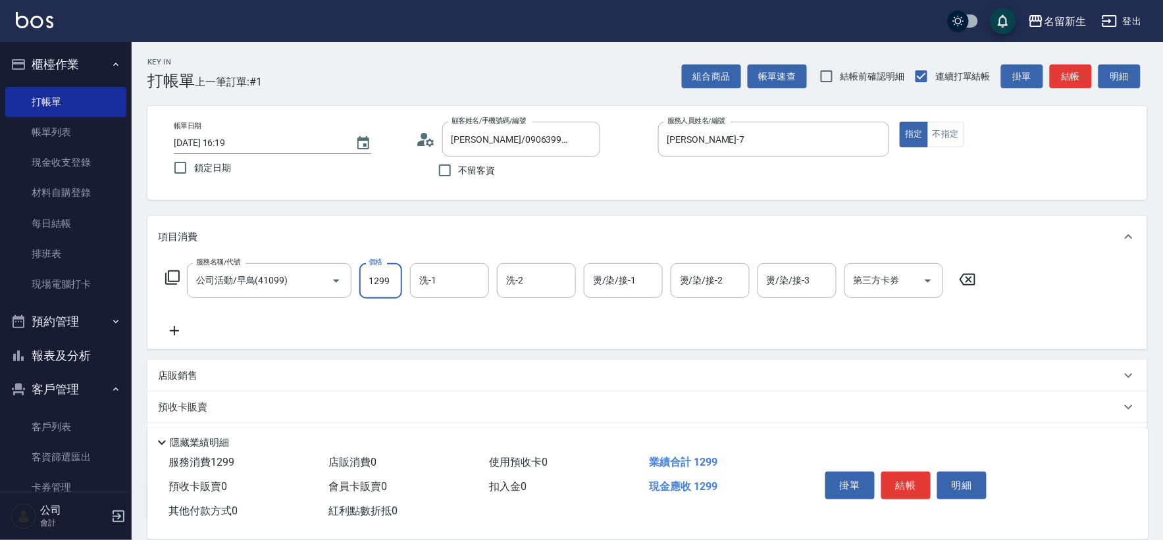
type input "1299"
type input "7"
type input "公司-99"
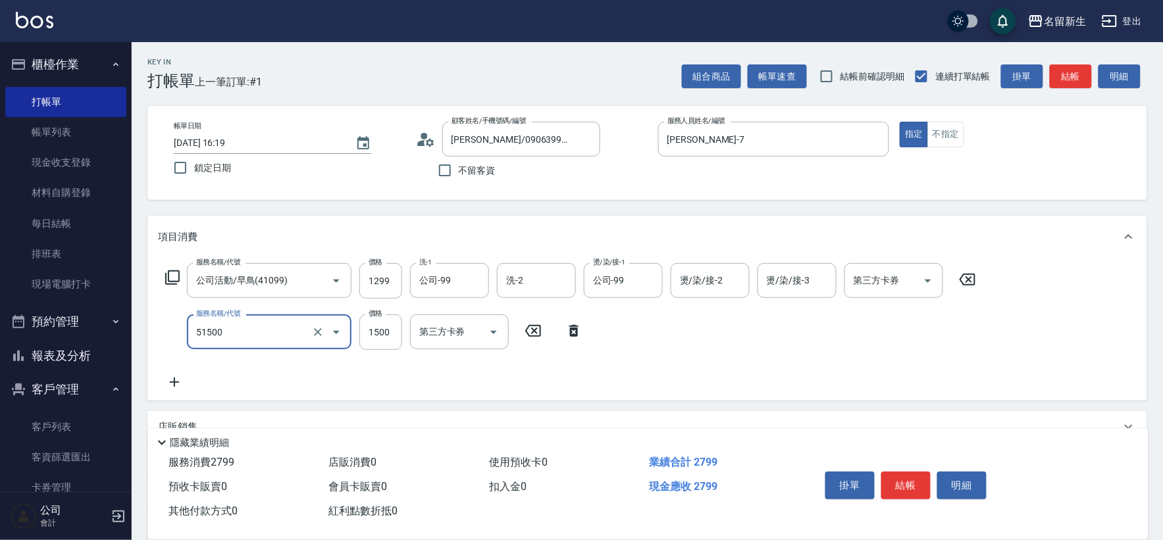
type input "原價1201~1500護髮(51500)"
type input "1275"
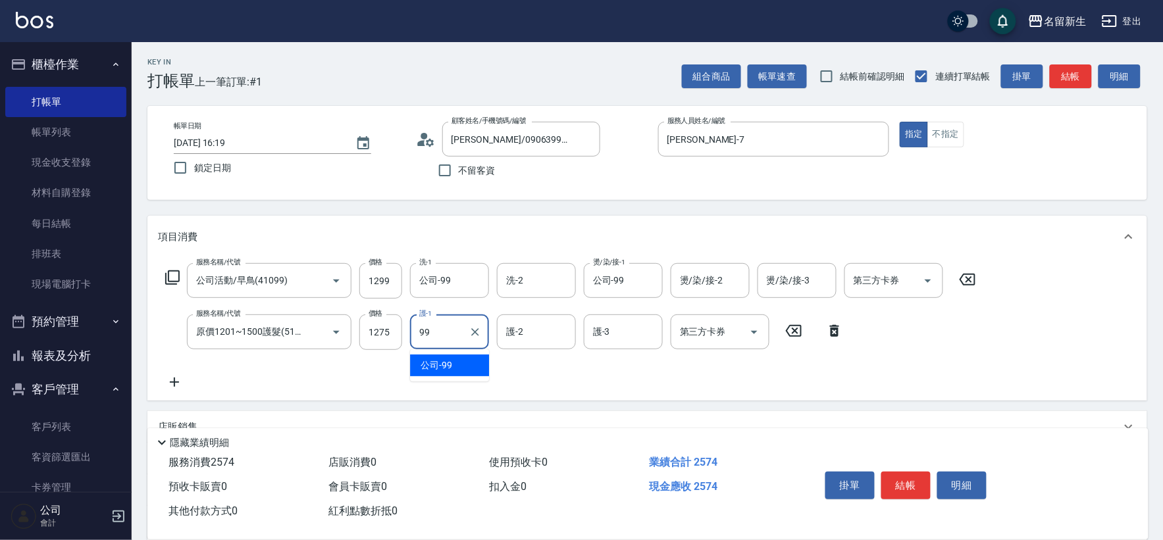
type input "公司-99"
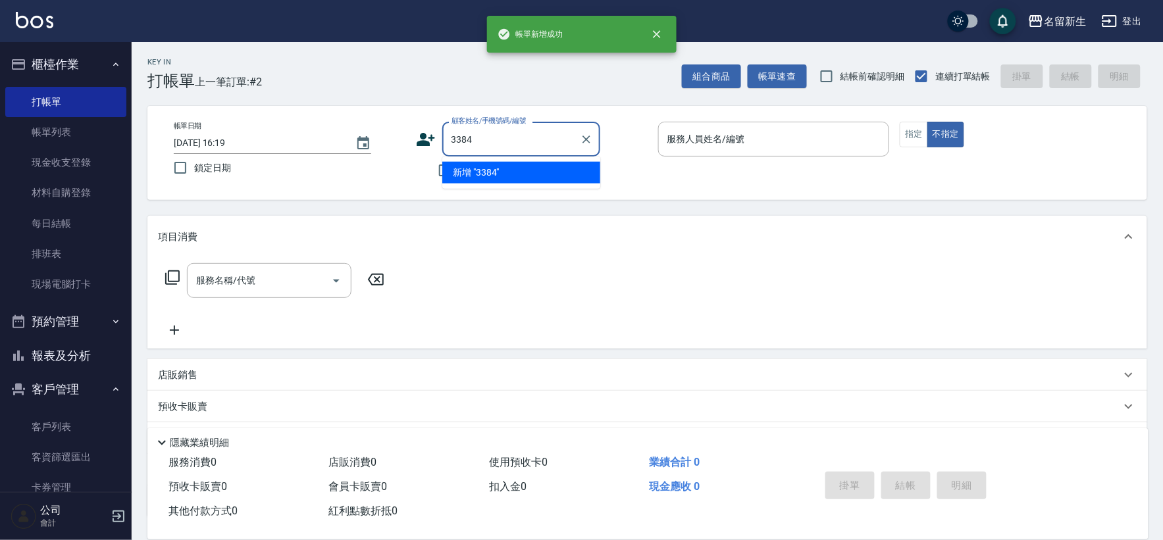
type input "3384"
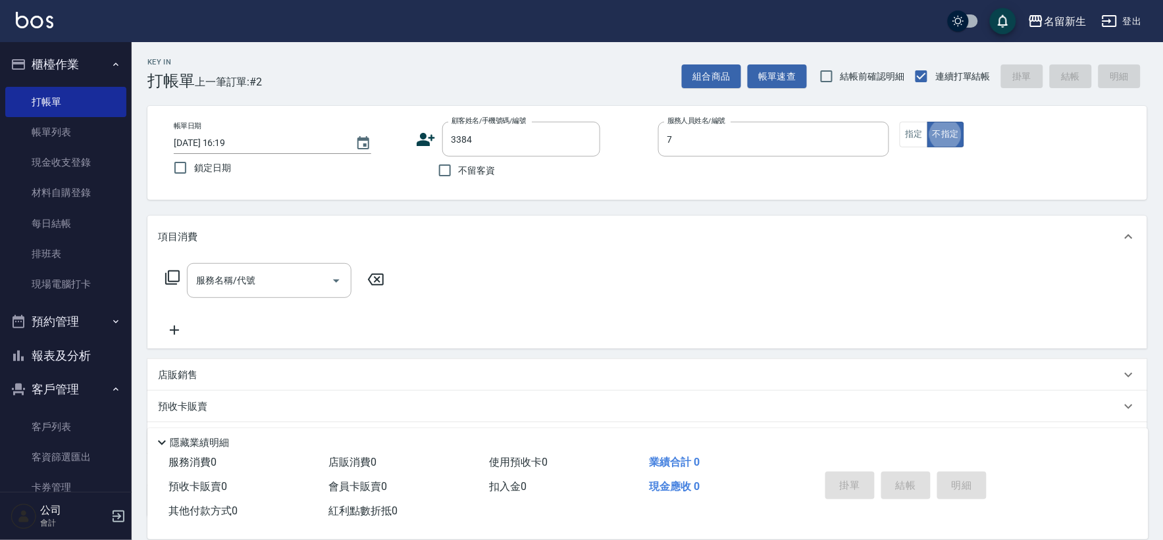
type input "[PERSON_NAME]-7"
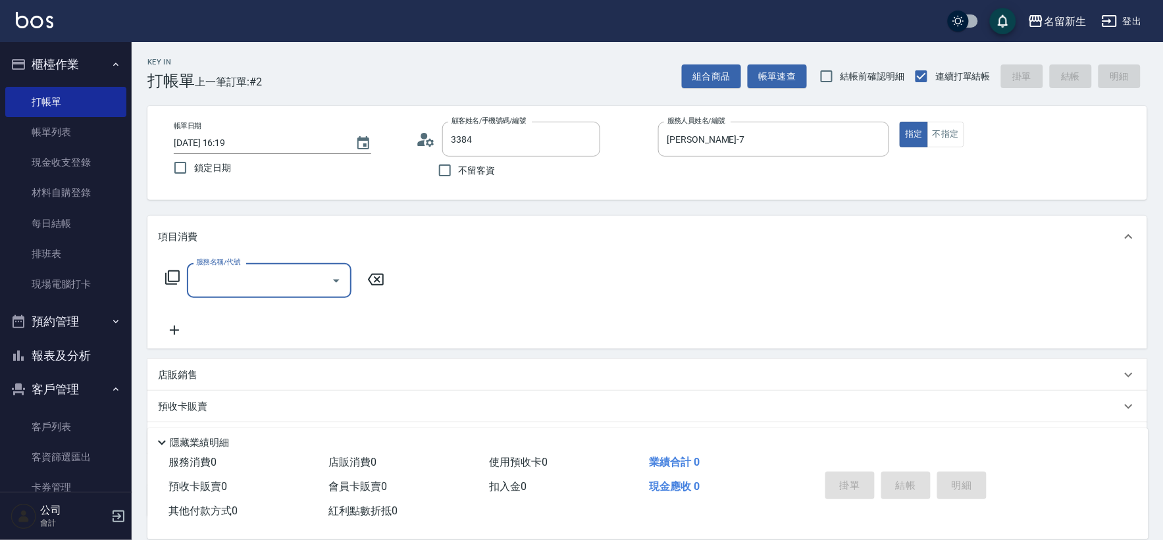
type input "[PERSON_NAME]/0906522063/3384"
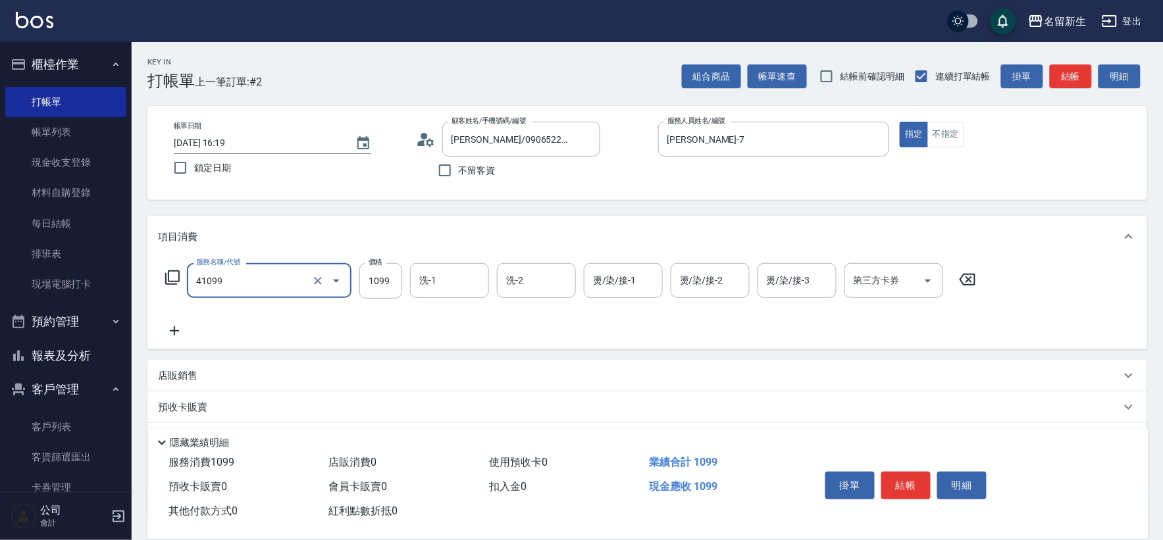
type input "公司活動/早鳥(41099)"
type input "899"
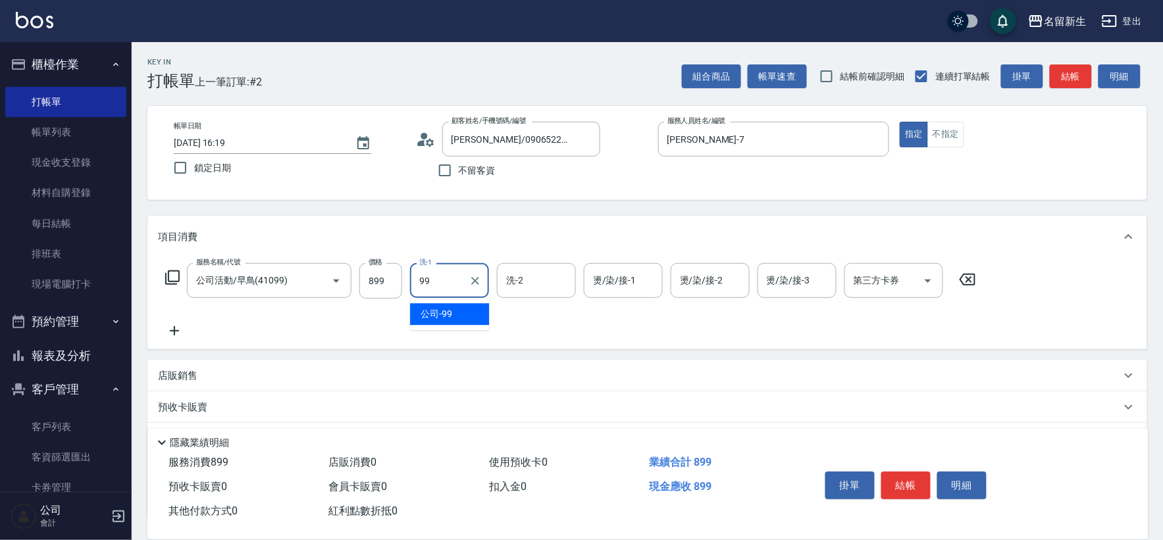
type input "公司-99"
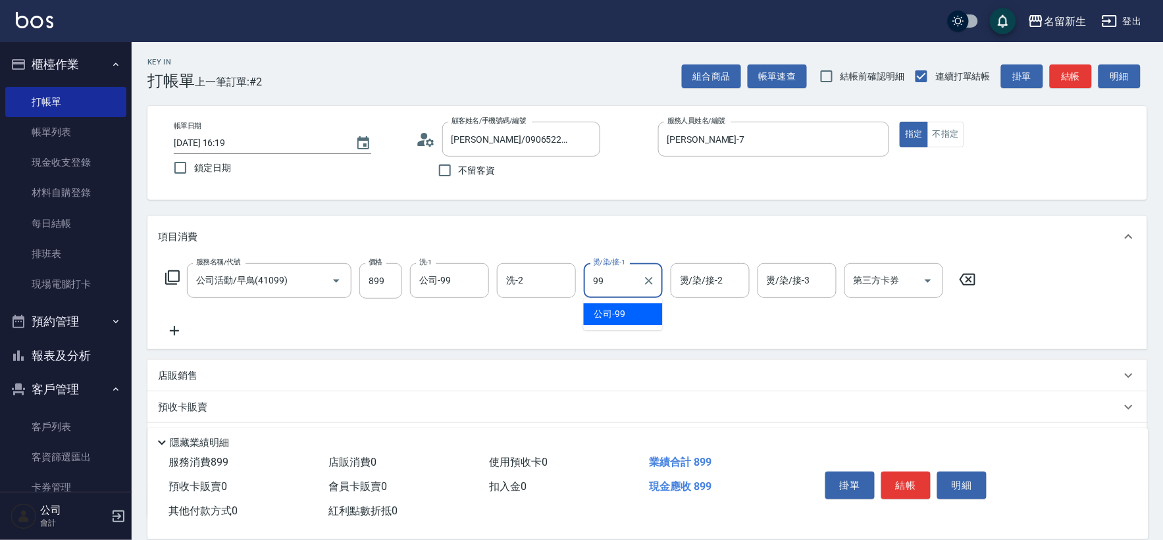
type input "公司-99"
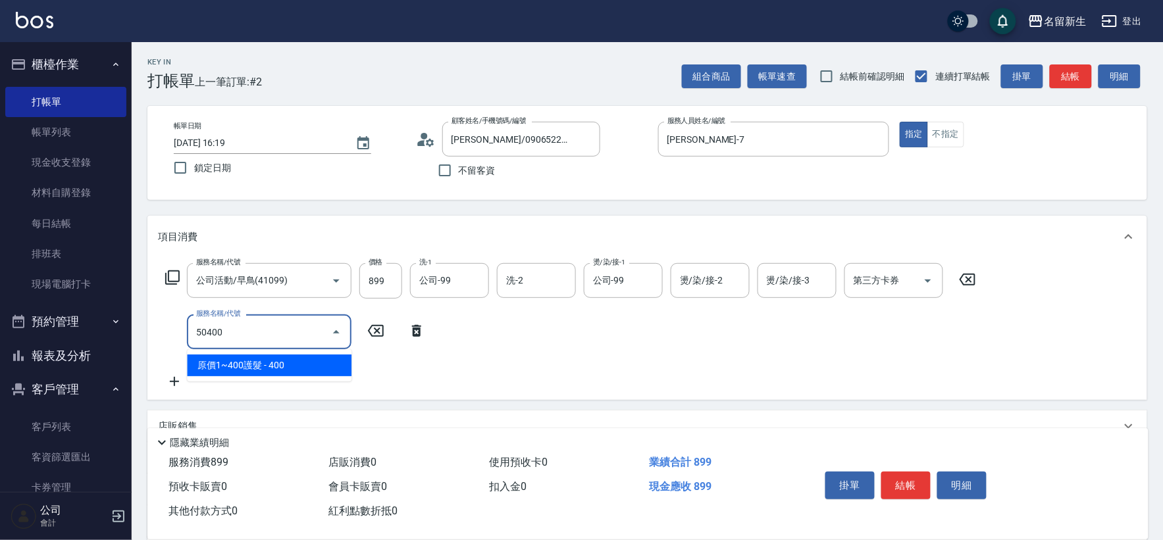
type input "原價1~400護髮(50400)"
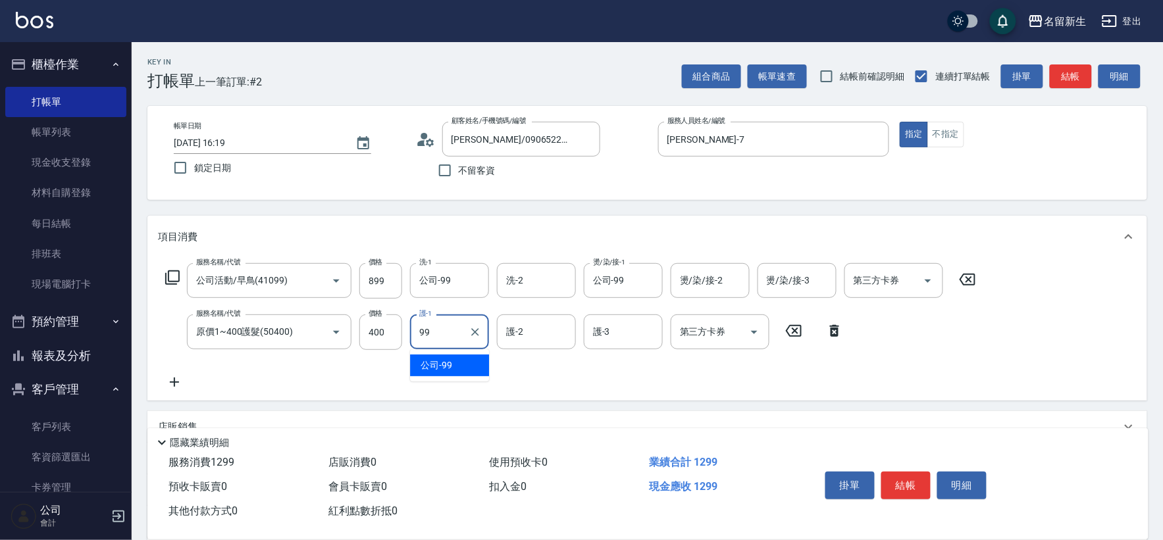
type input "公司-99"
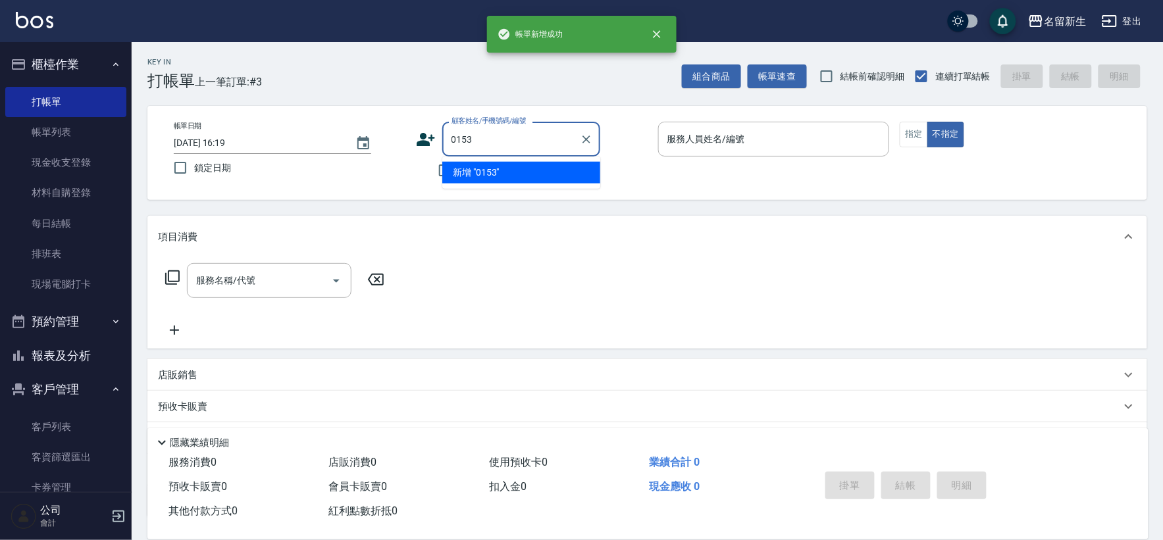
type input "0153"
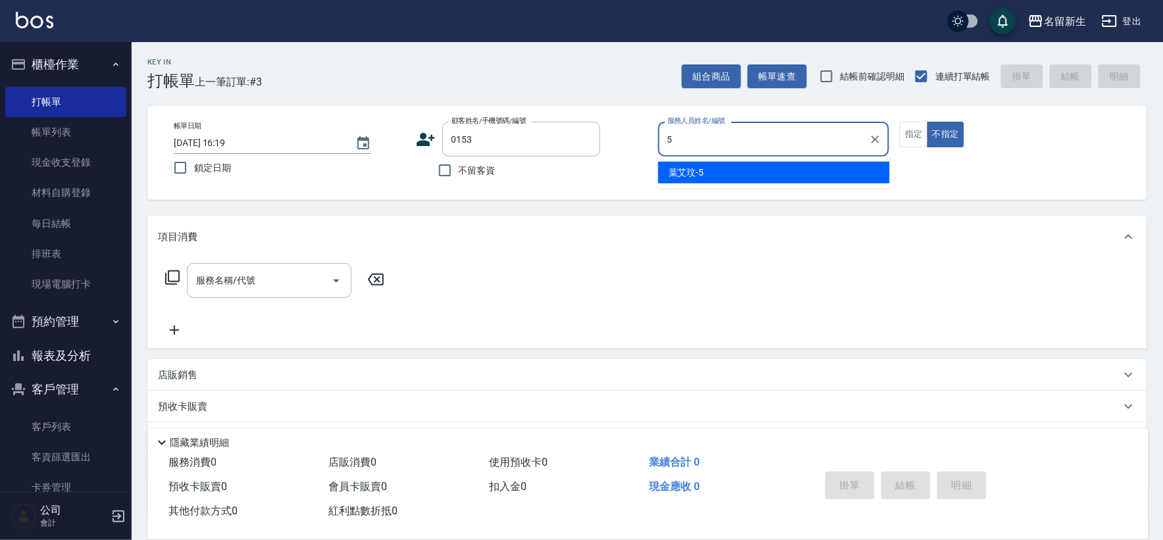
type input "[PERSON_NAME]-5"
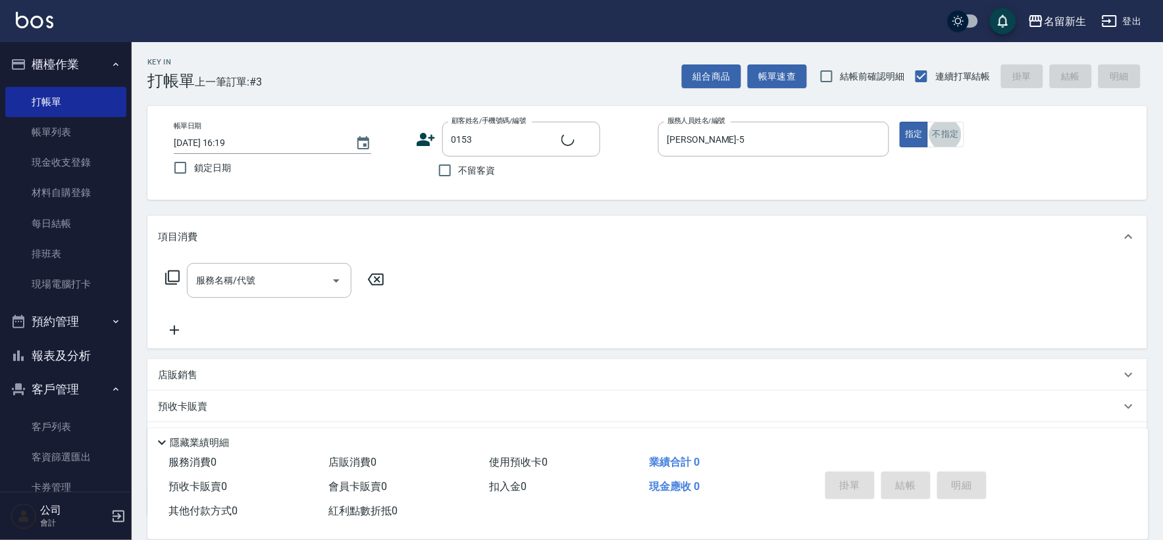
type input "1"
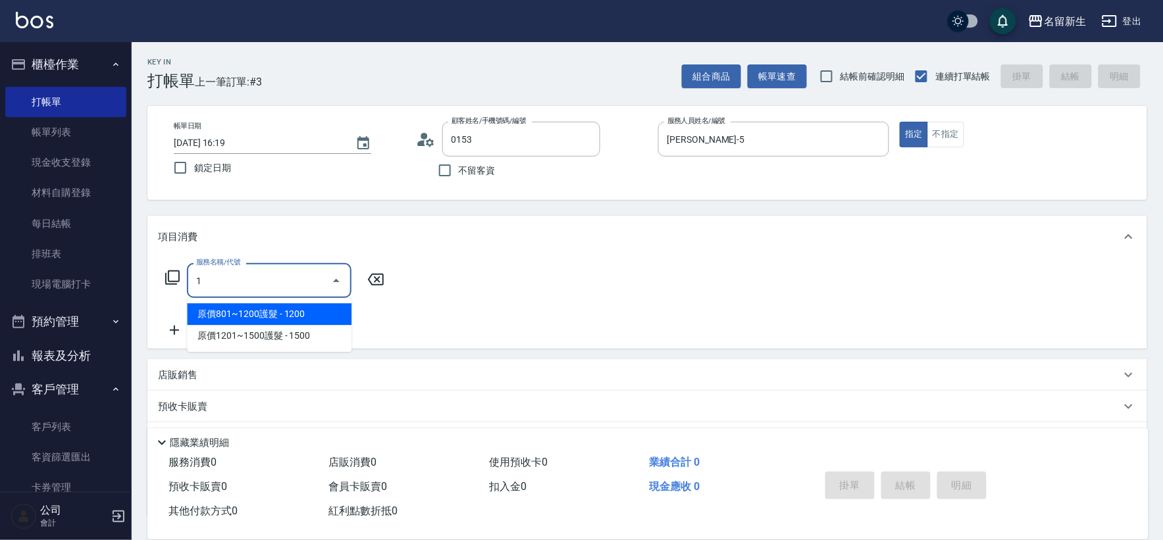
type input "[PERSON_NAME]/0970815927/0153"
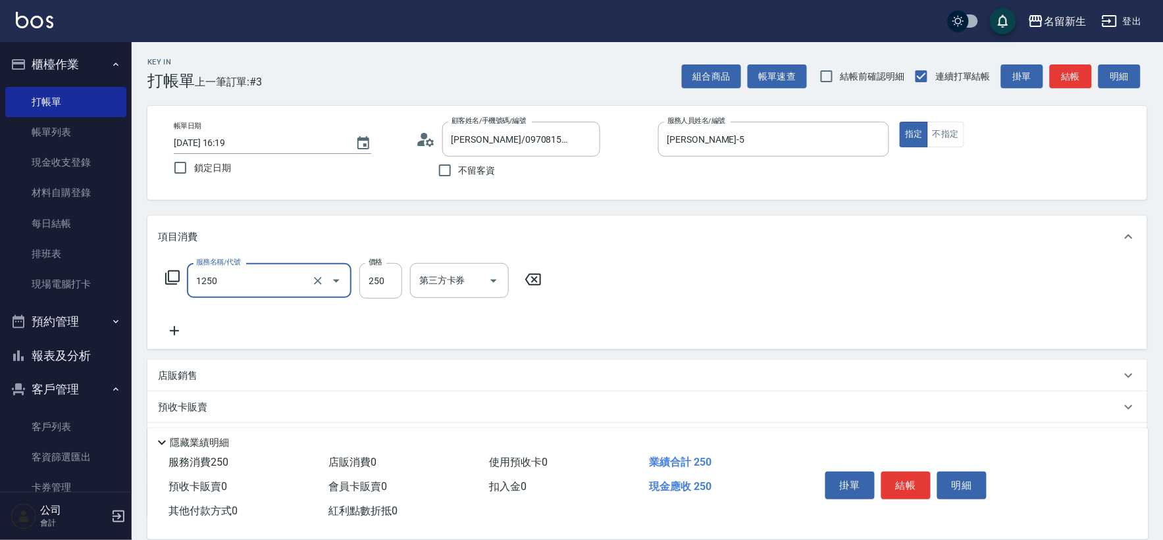
type input "洗髮250(1250)"
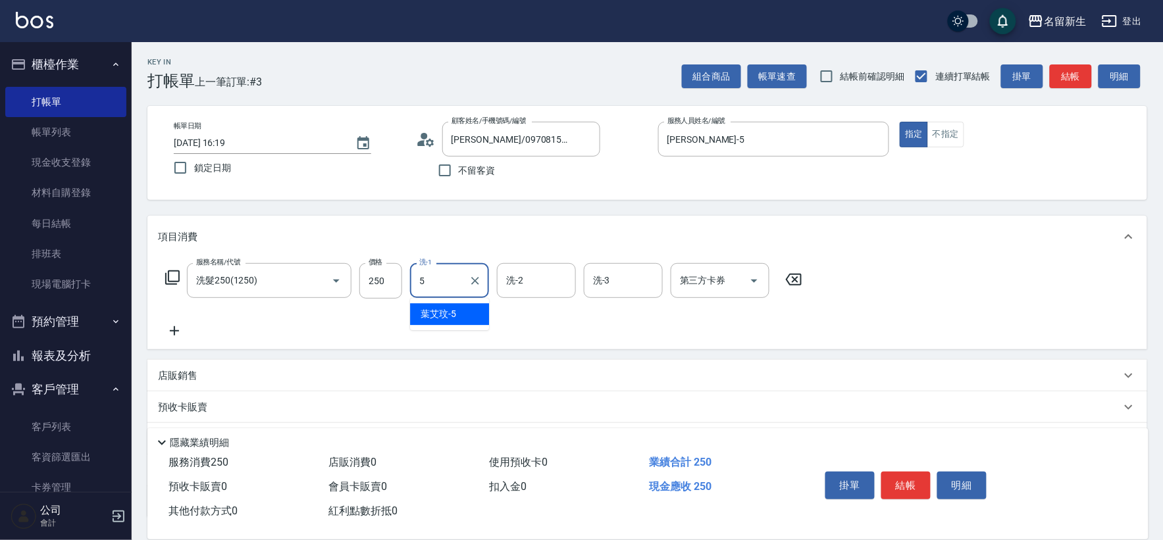
type input "[PERSON_NAME]-5"
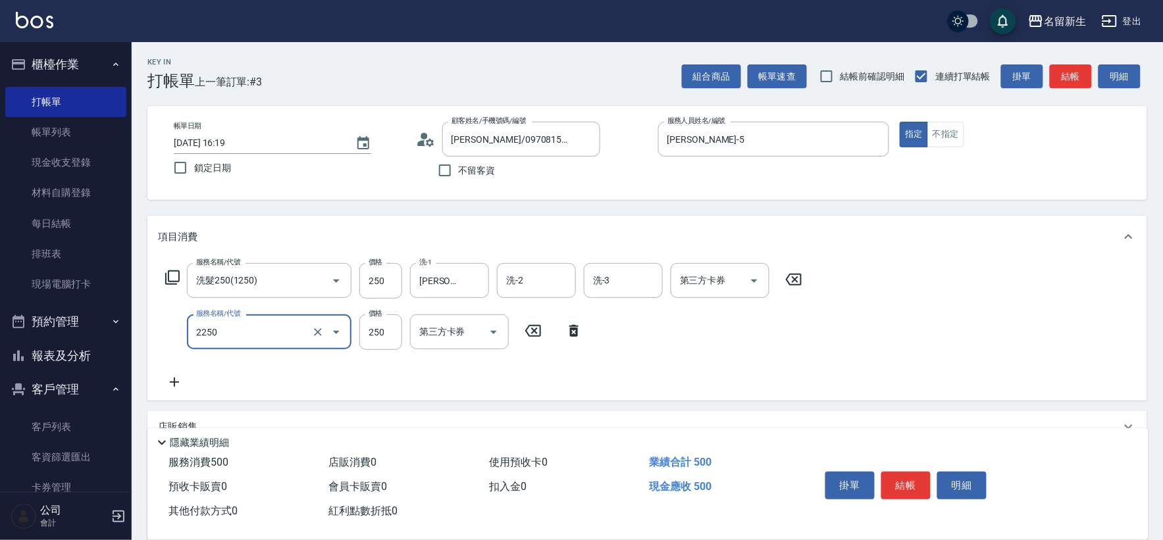
type input "剪髮(2250)"
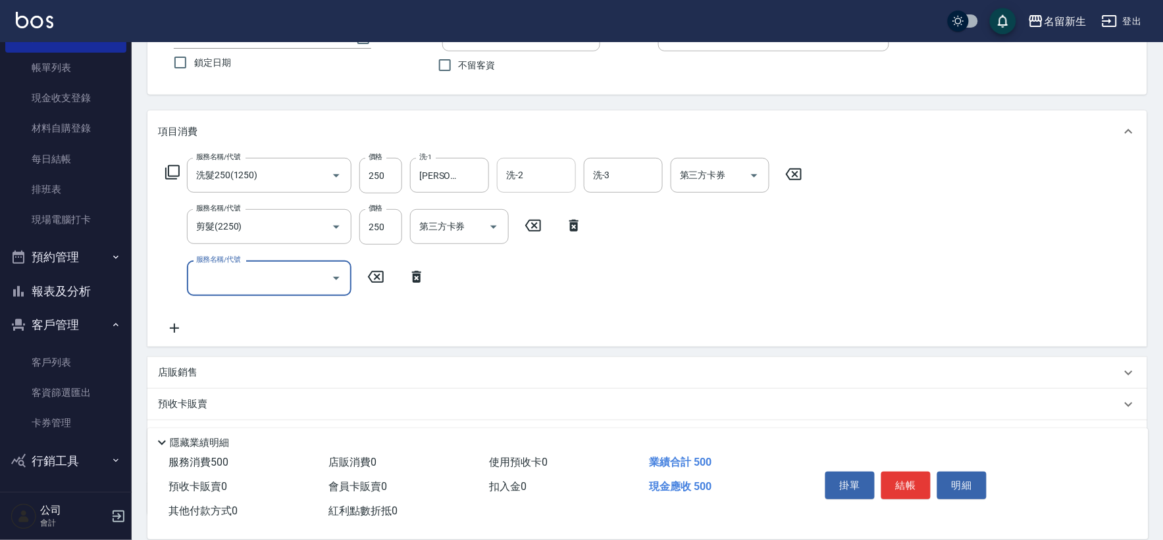
scroll to position [205, 0]
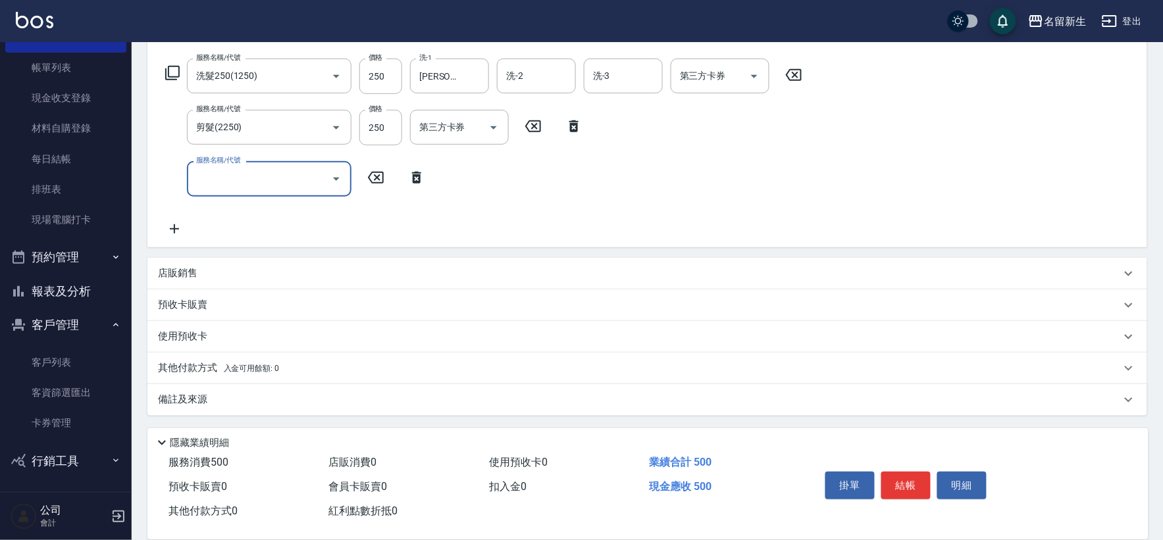
click at [205, 272] on div "店販銷售" at bounding box center [639, 274] width 963 height 14
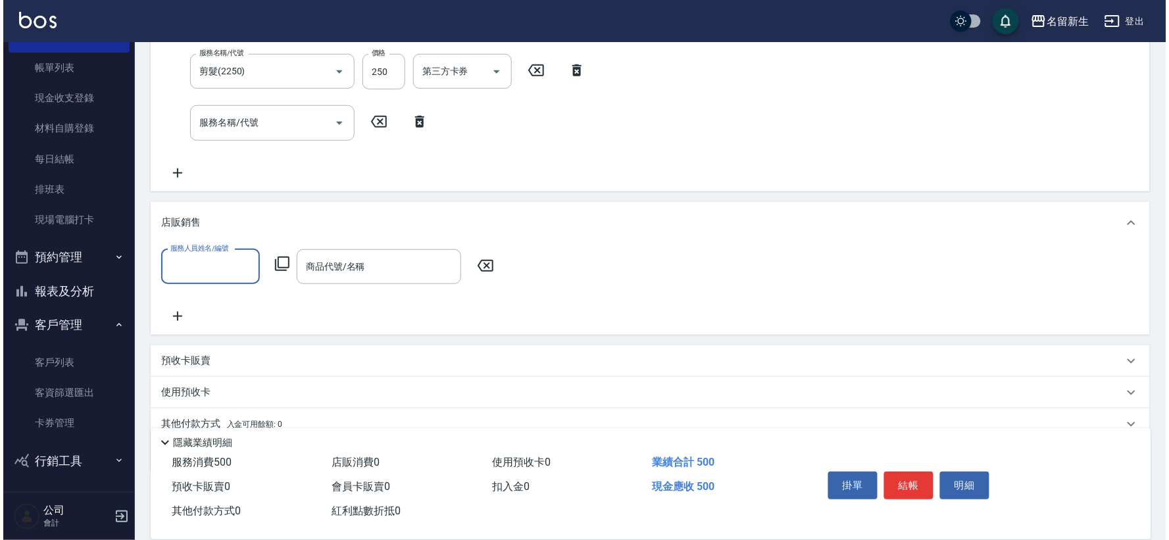
scroll to position [261, 0]
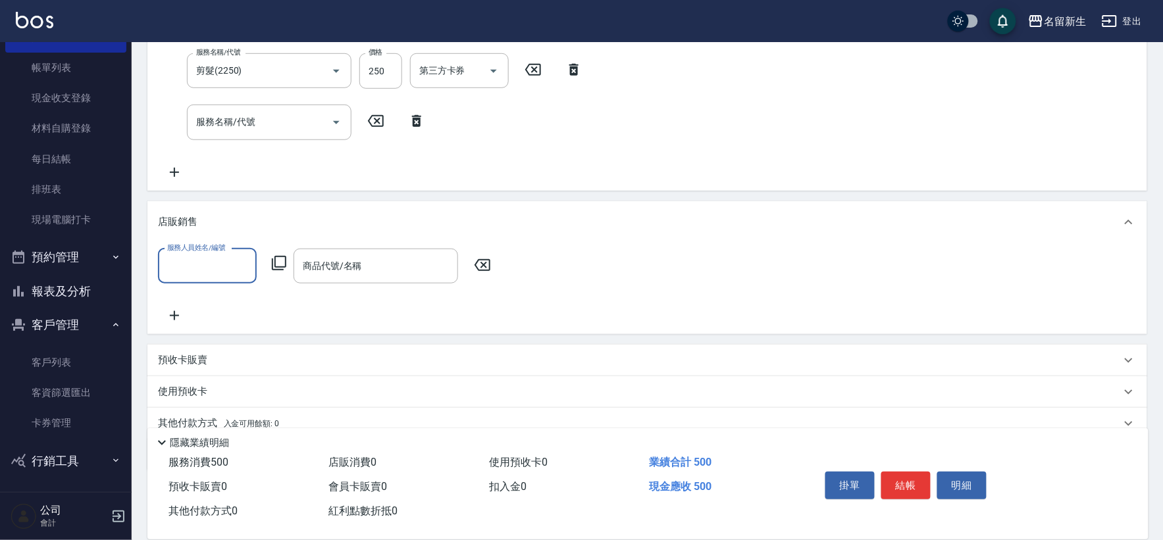
click at [215, 255] on input "服務人員姓名/編號" at bounding box center [207, 266] width 87 height 23
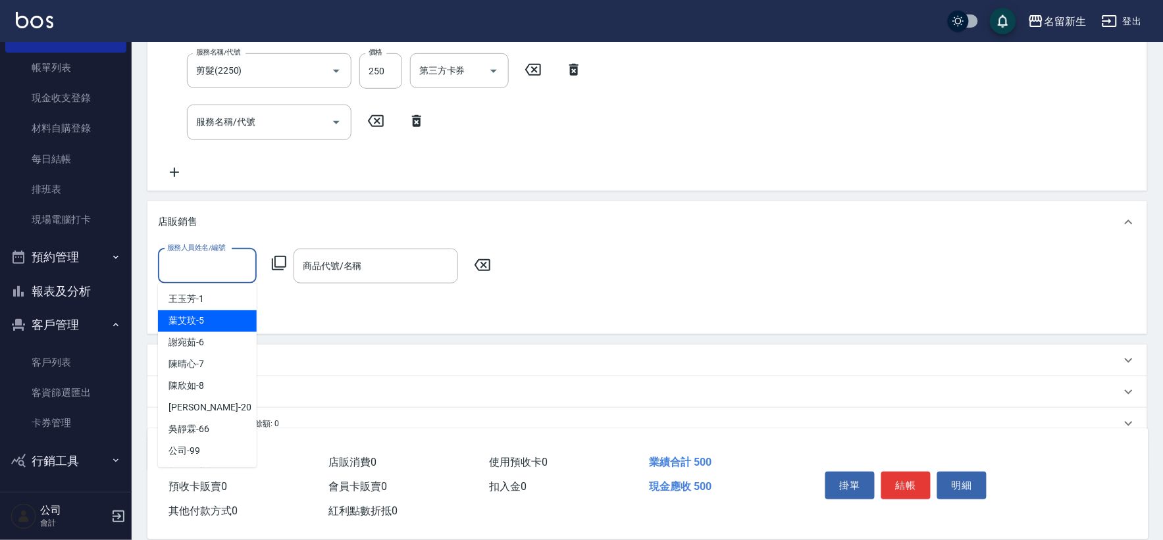
click at [237, 326] on div "[PERSON_NAME]-5" at bounding box center [207, 322] width 99 height 22
type input "[PERSON_NAME]-5"
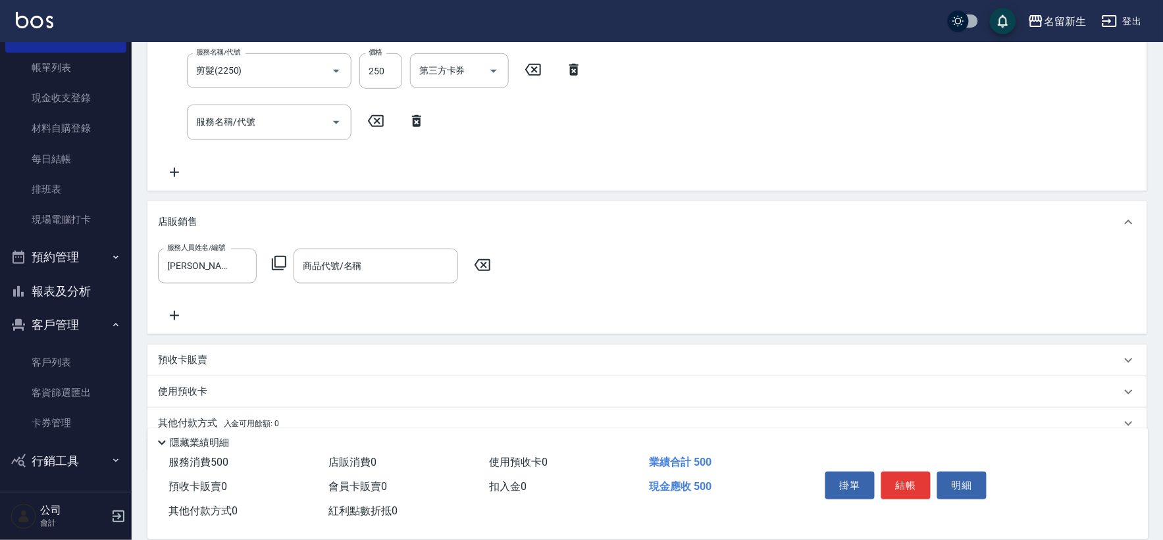
click at [280, 265] on icon at bounding box center [279, 263] width 16 height 16
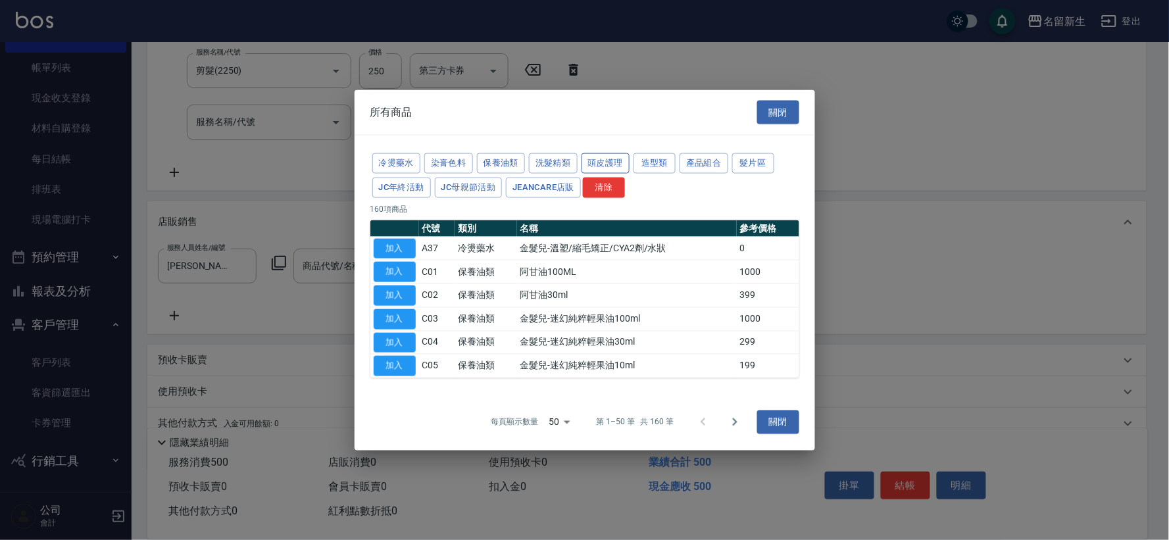
click at [614, 161] on button "頭皮護理" at bounding box center [606, 163] width 49 height 20
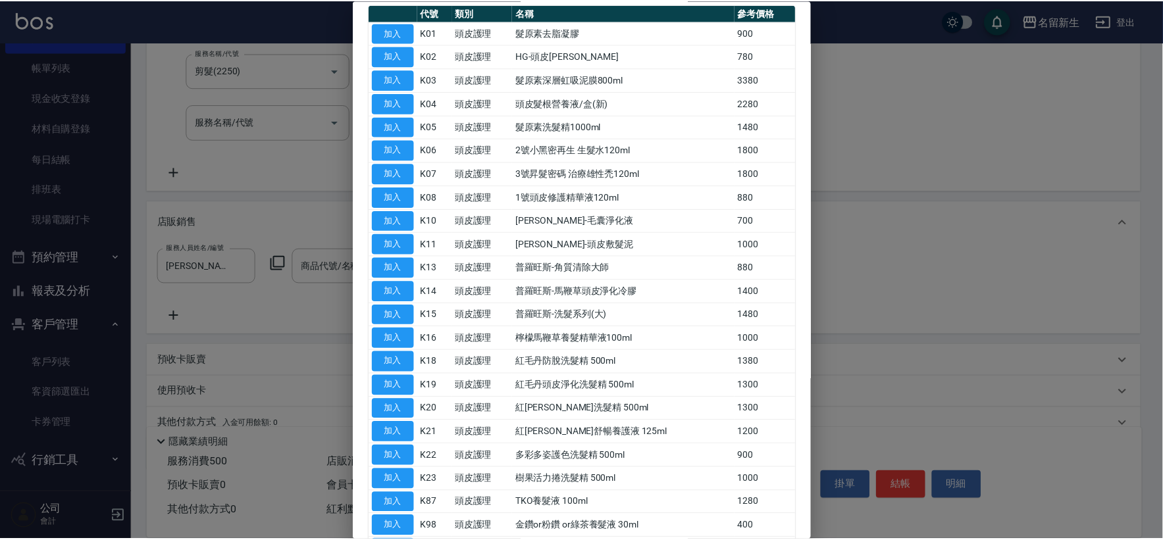
scroll to position [221, 0]
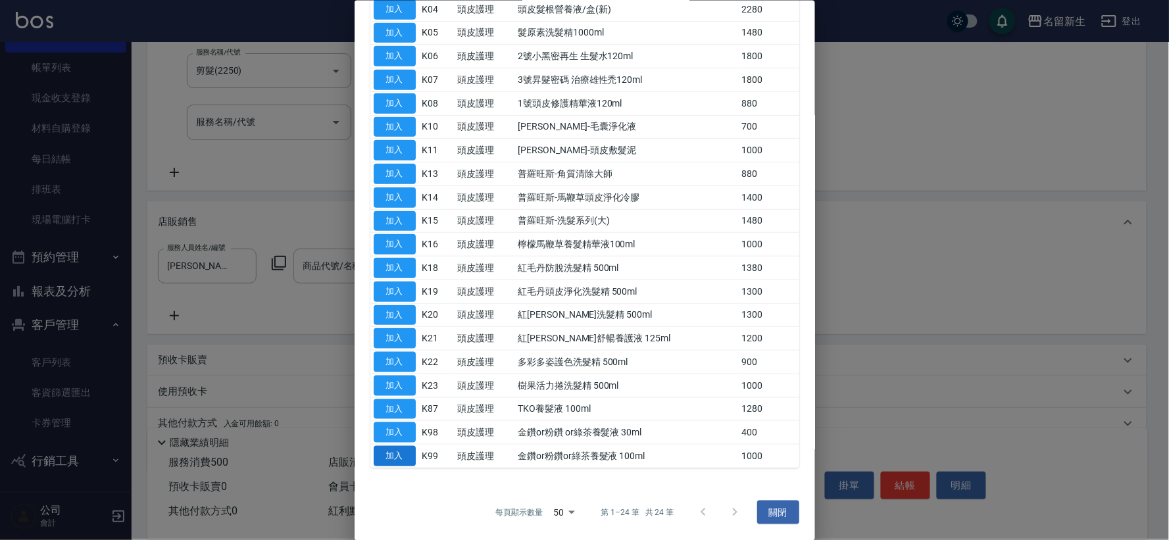
click at [393, 448] on button "加入" at bounding box center [395, 456] width 42 height 20
type input "金鑽or粉鑽or綠茶養髮液 100ml"
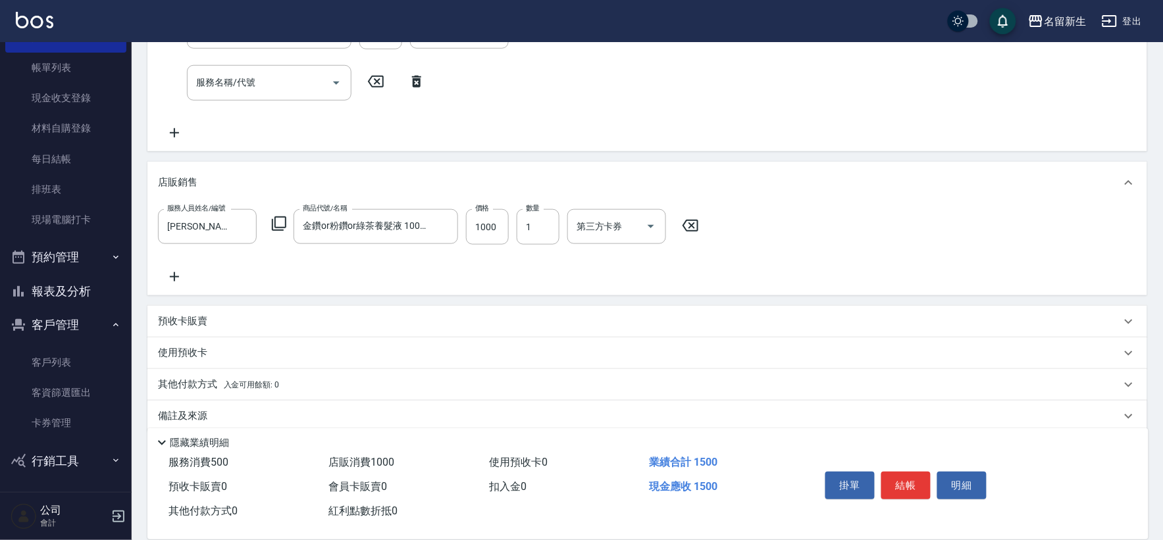
scroll to position [317, 0]
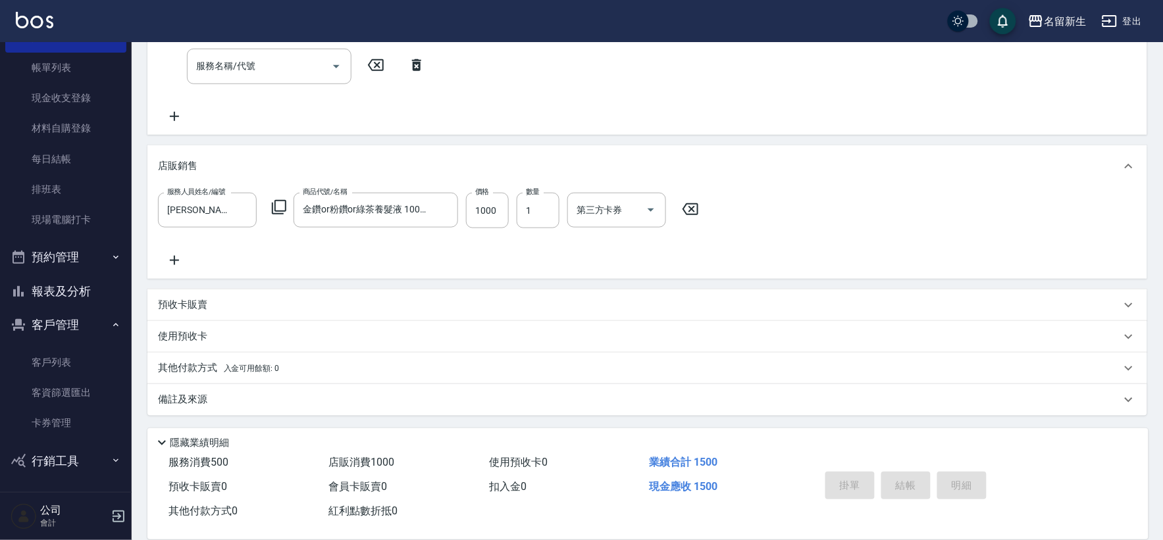
type input "[DATE] 16:20"
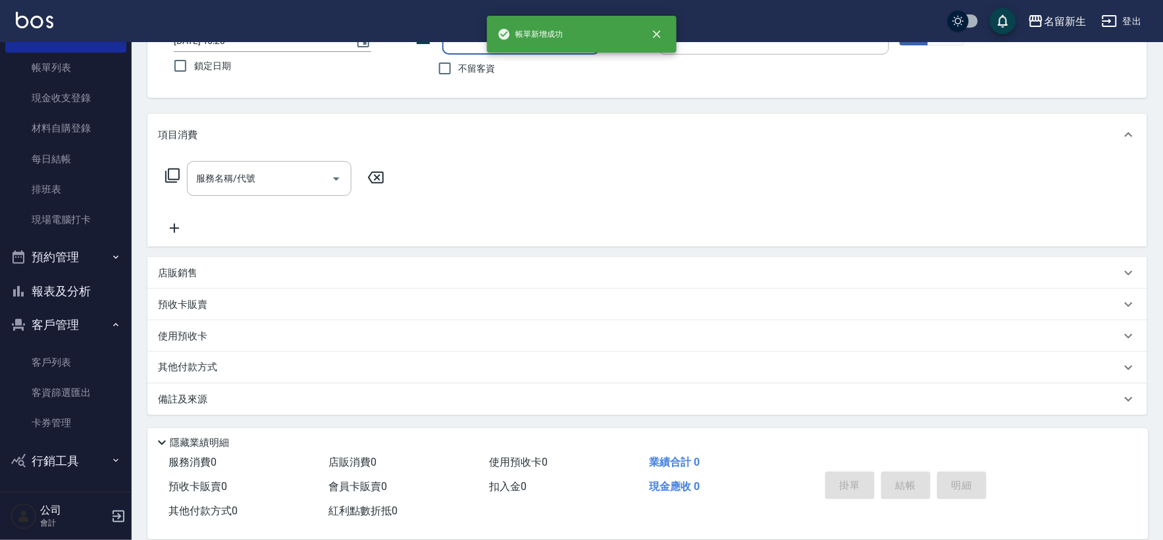
scroll to position [0, 0]
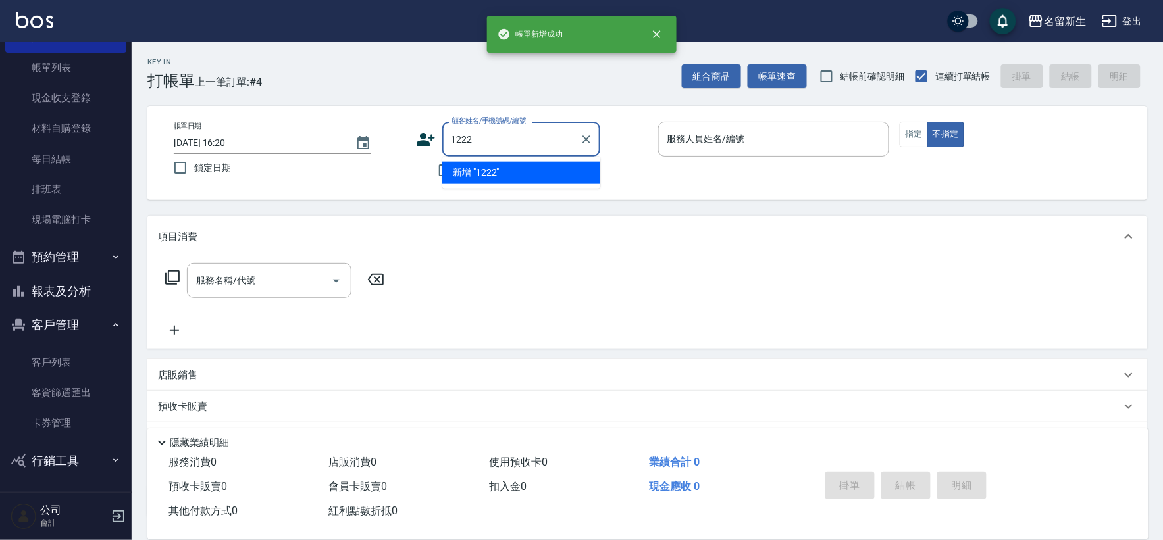
type input "1222"
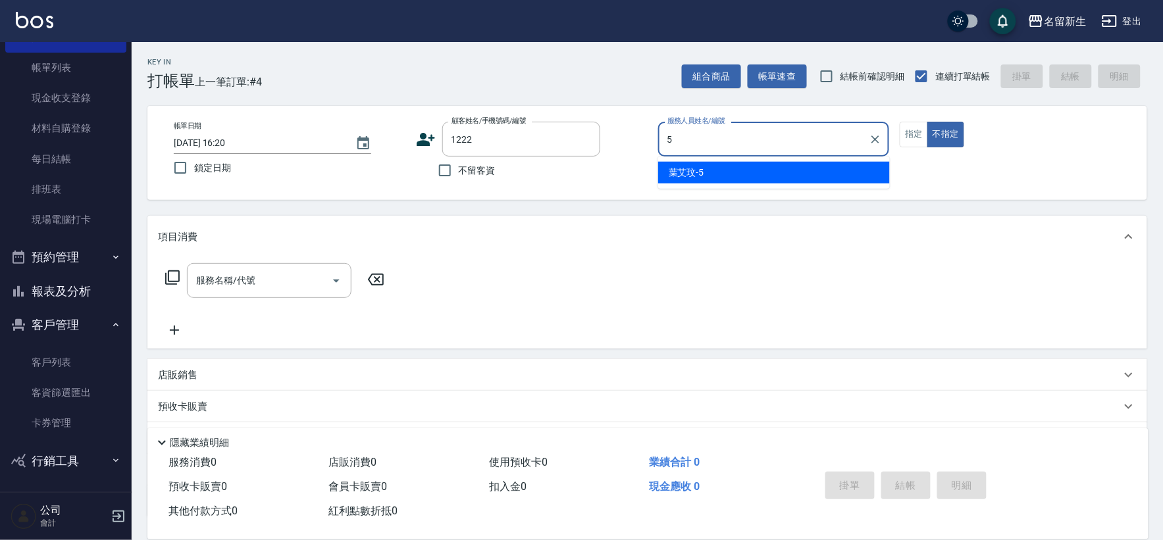
type input "[PERSON_NAME]-5"
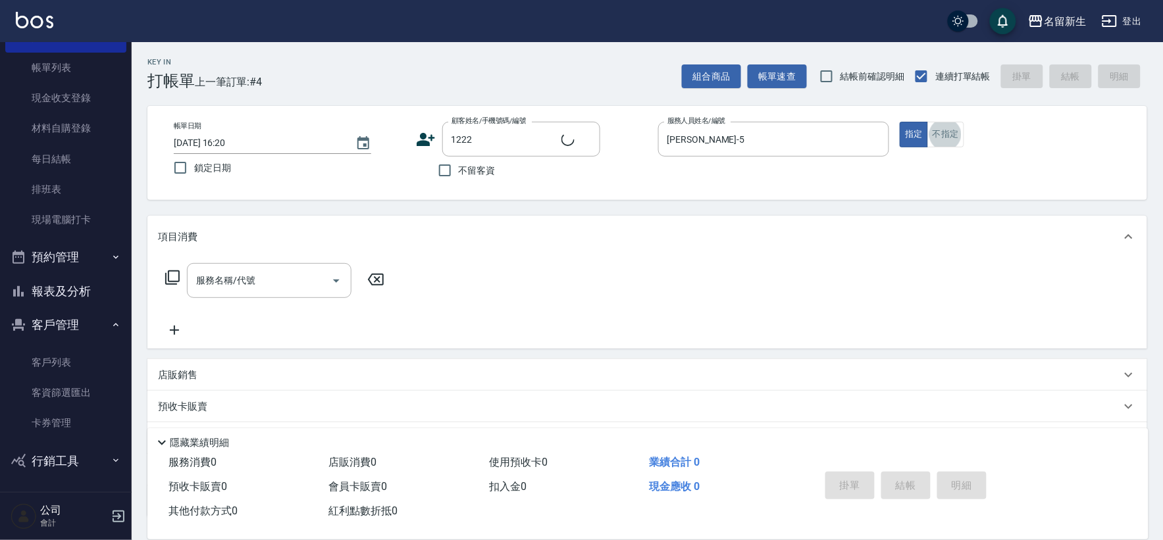
type input "[PERSON_NAME]/0979019979/1222"
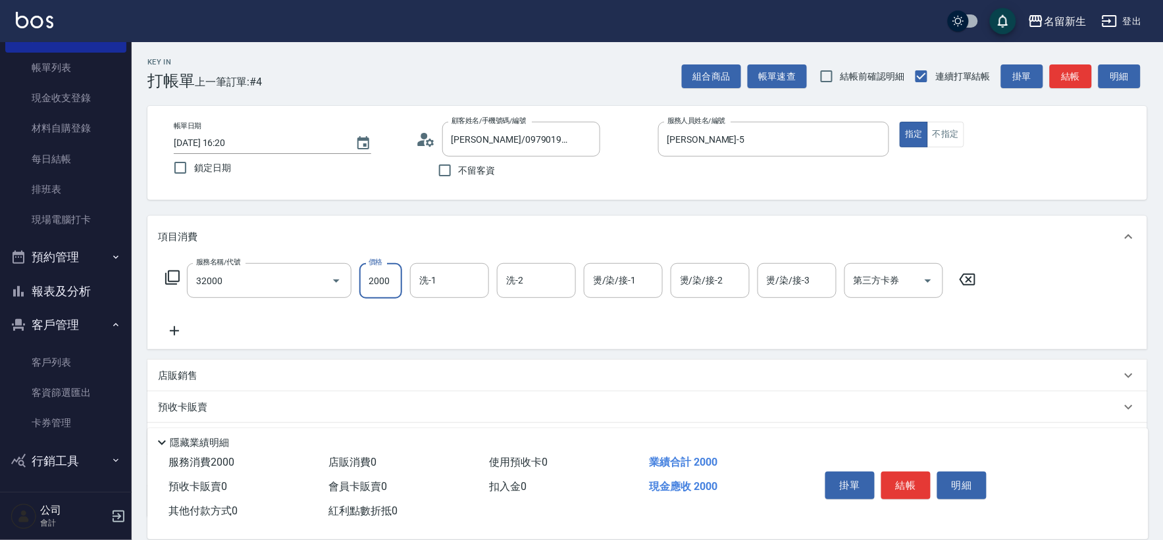
type input "2000以上燙髮(32000)"
type input "[PERSON_NAME]-5"
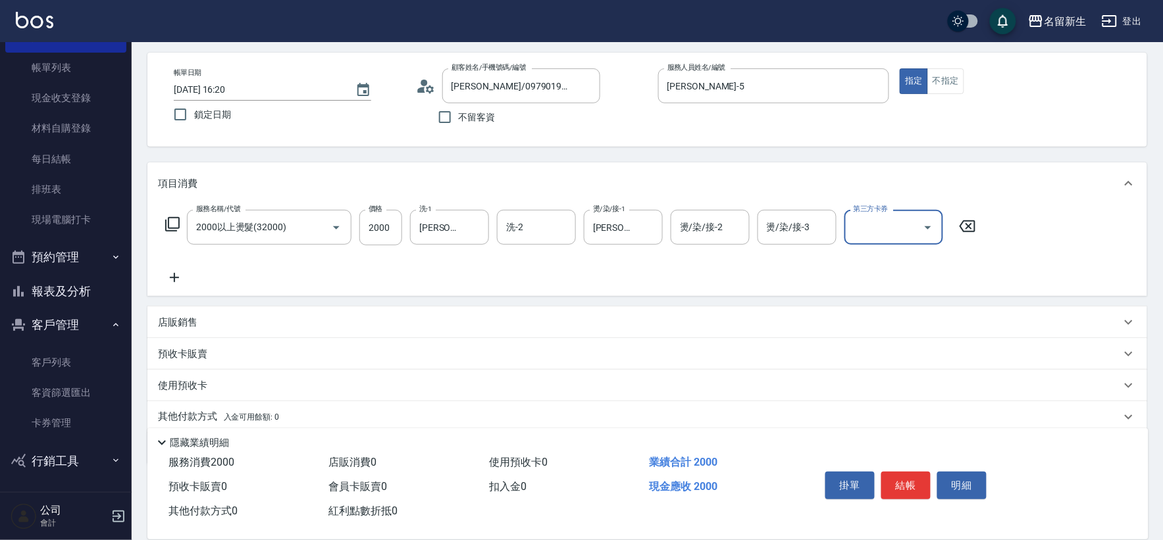
scroll to position [102, 0]
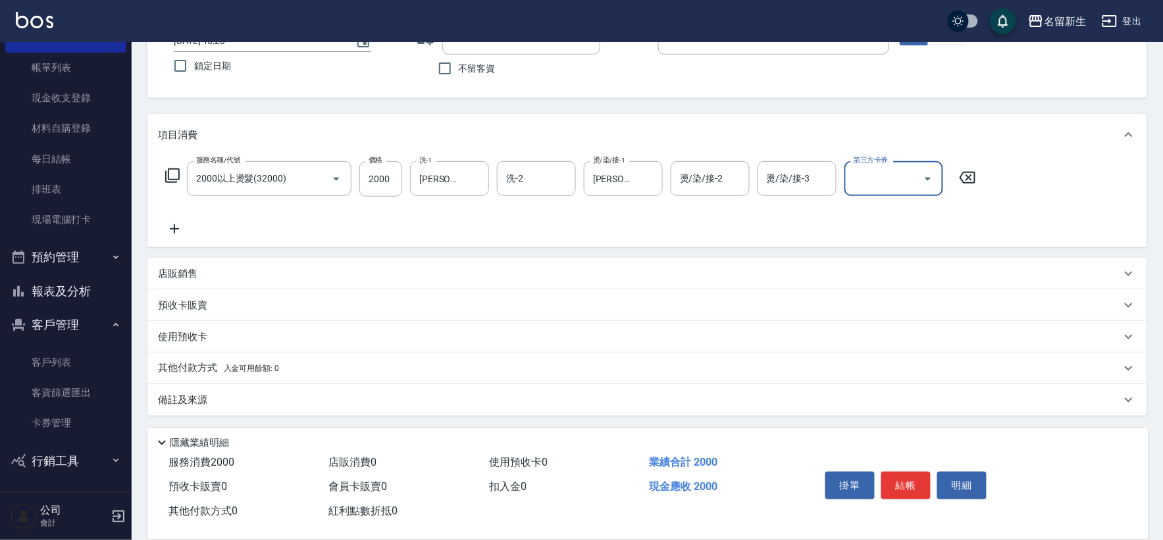
click at [274, 367] on span "入金可用餘額: 0" at bounding box center [252, 368] width 56 height 9
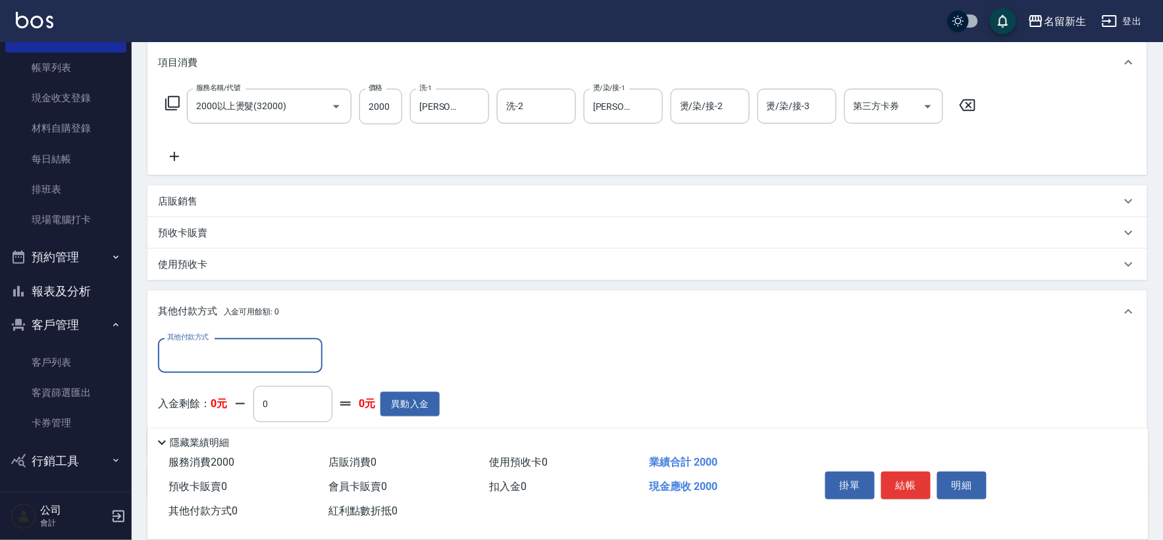
scroll to position [0, 0]
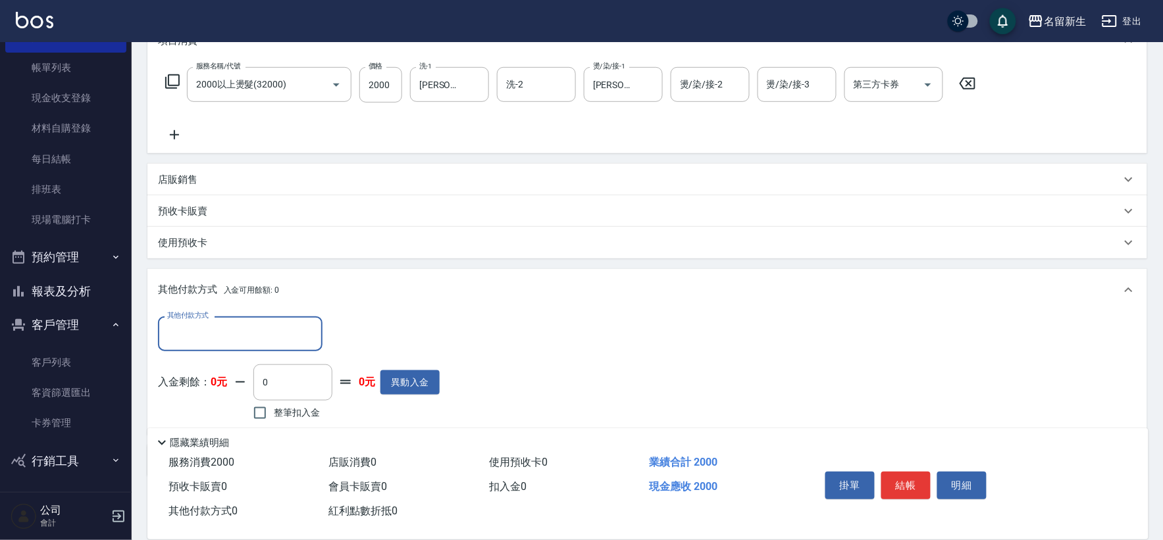
click at [274, 325] on input "其他付款方式" at bounding box center [240, 333] width 153 height 23
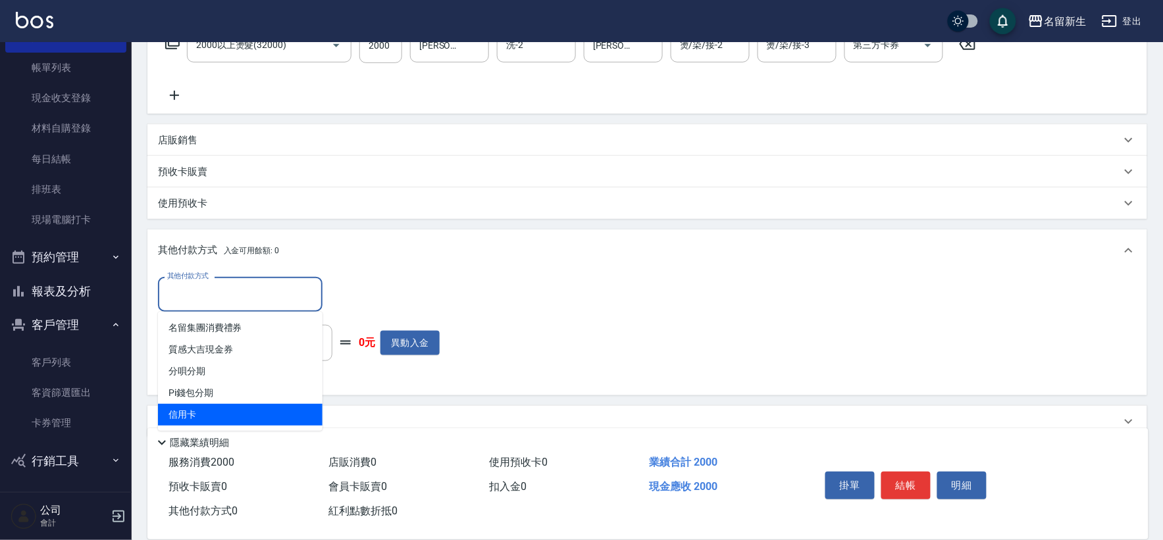
scroll to position [257, 0]
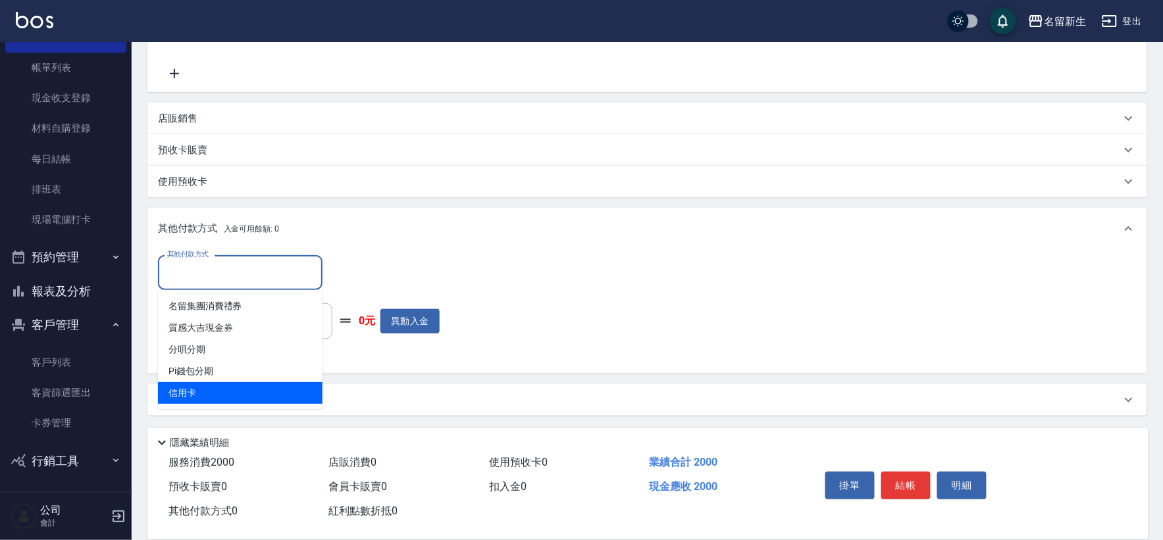
click at [240, 390] on span "信用卡" at bounding box center [240, 393] width 165 height 22
type input "信用卡"
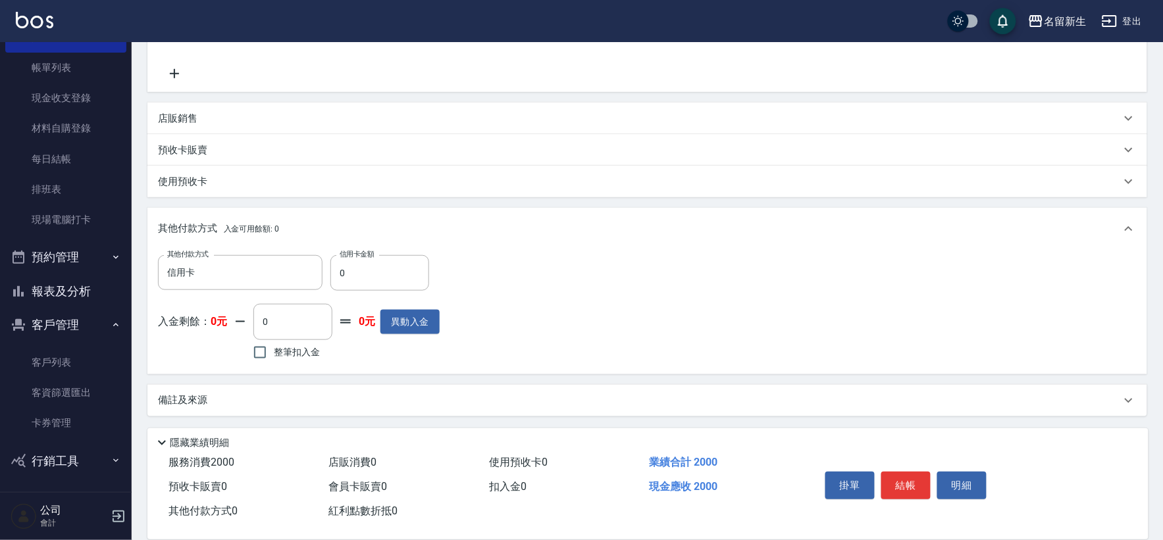
drag, startPoint x: 366, startPoint y: 251, endPoint x: 157, endPoint y: 308, distance: 217.0
click at [171, 304] on div "其他付款方式 信用卡 其他付款方式 信用卡金額 0 信用卡金額 入金剩餘： 0元 0 ​ 整筆扣入金 0元 異動入金" at bounding box center [299, 309] width 282 height 108
click at [359, 281] on input "0" at bounding box center [379, 273] width 99 height 36
type input "2000"
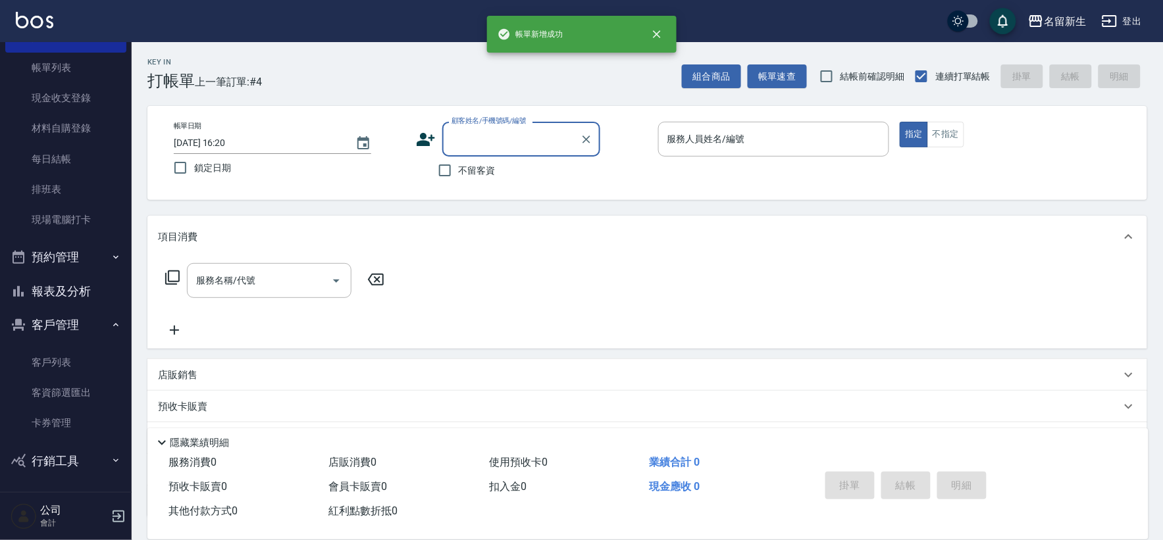
scroll to position [0, 0]
